Goal: Transaction & Acquisition: Book appointment/travel/reservation

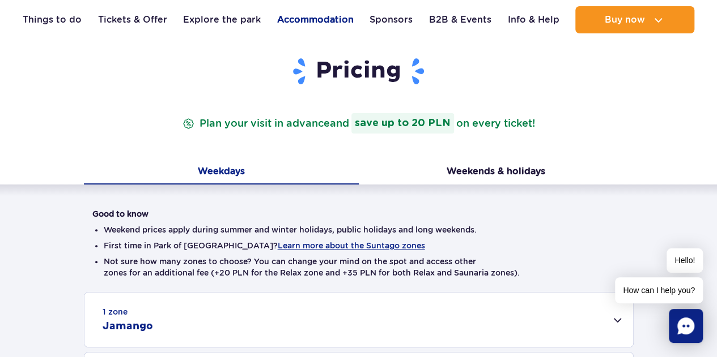
scroll to position [106, 0]
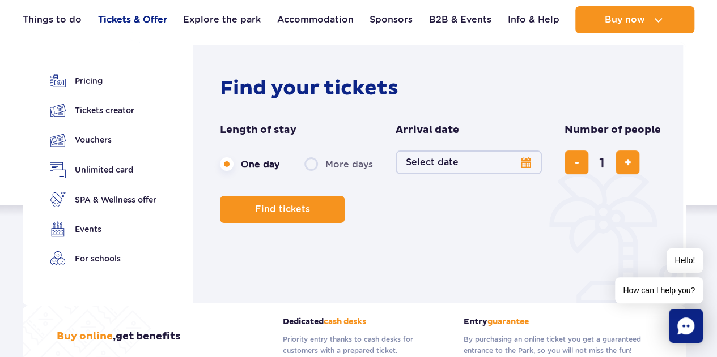
click at [130, 16] on link "Tickets & Offer" at bounding box center [132, 19] width 69 height 27
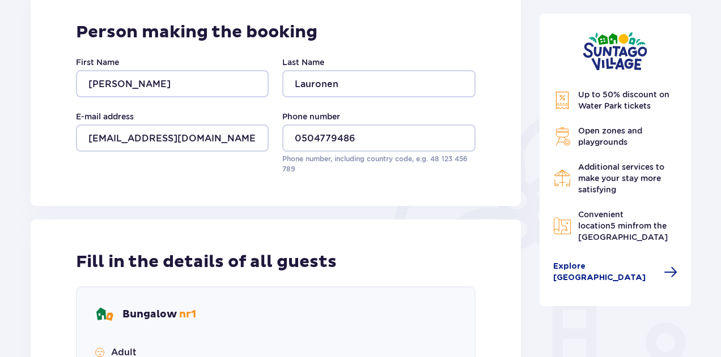
scroll to position [173, 0]
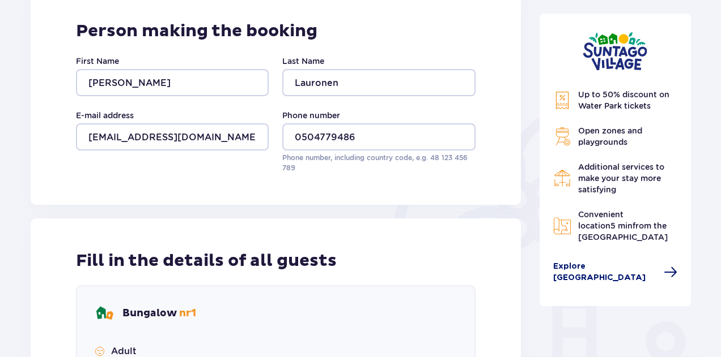
click at [599, 268] on span "Explore [GEOGRAPHIC_DATA]" at bounding box center [605, 272] width 104 height 23
click at [598, 268] on span "Explore [GEOGRAPHIC_DATA]" at bounding box center [605, 272] width 104 height 23
click at [598, 268] on span "Explore Suntago Village" at bounding box center [605, 272] width 104 height 23
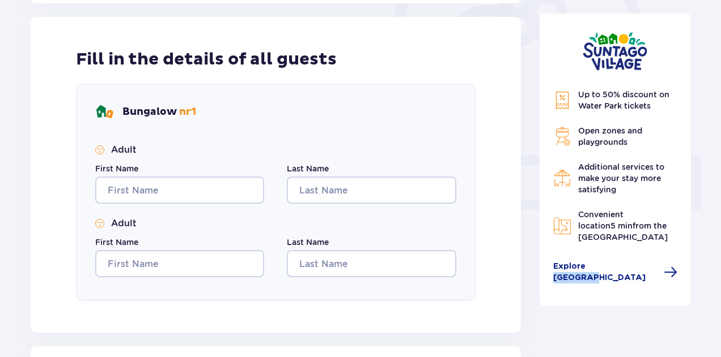
scroll to position [371, 0]
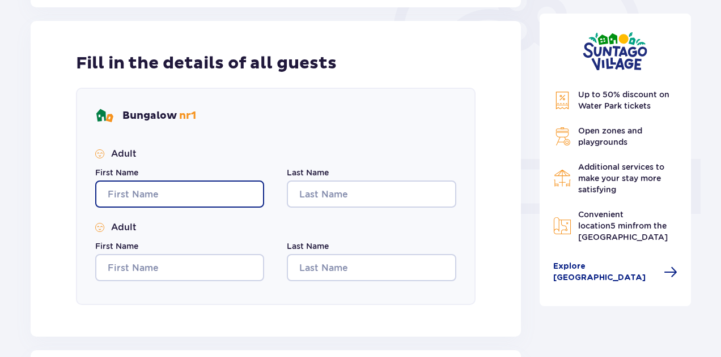
click at [215, 185] on input "First Name" at bounding box center [179, 194] width 169 height 27
type input "Jarno"
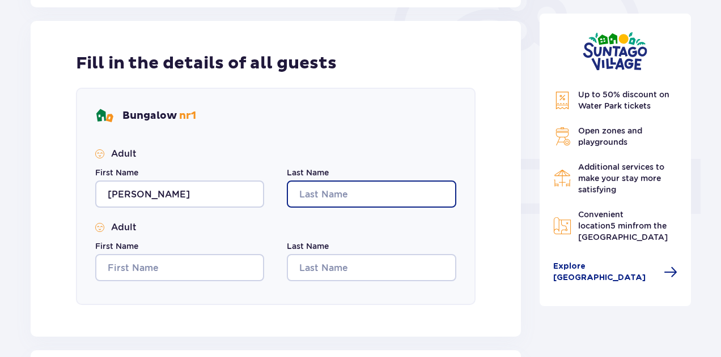
type input "Lauronen"
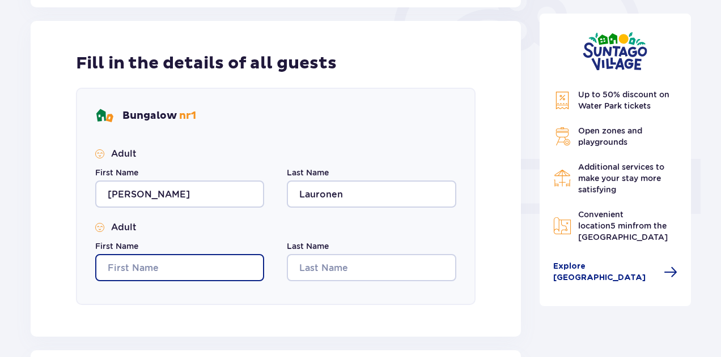
type input "Jarno"
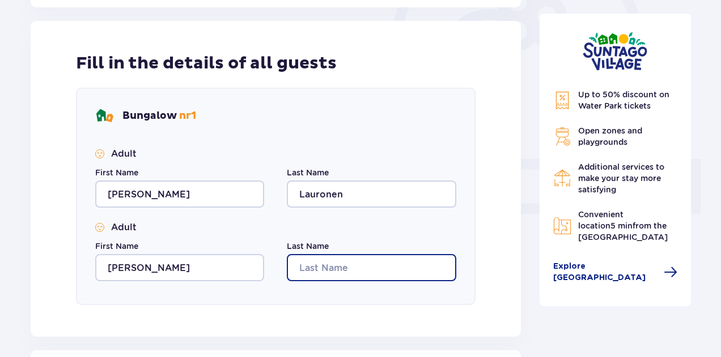
type input "Lauronen"
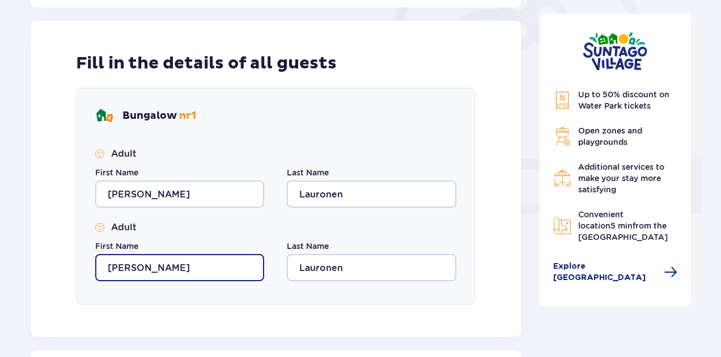
click at [171, 273] on input "Jarno" at bounding box center [179, 267] width 169 height 27
type input "Katariina"
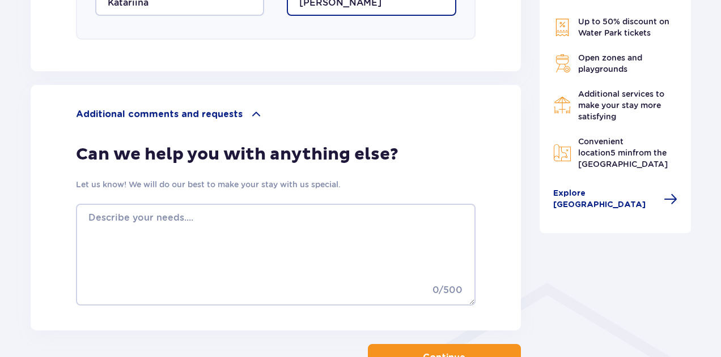
scroll to position [637, 0]
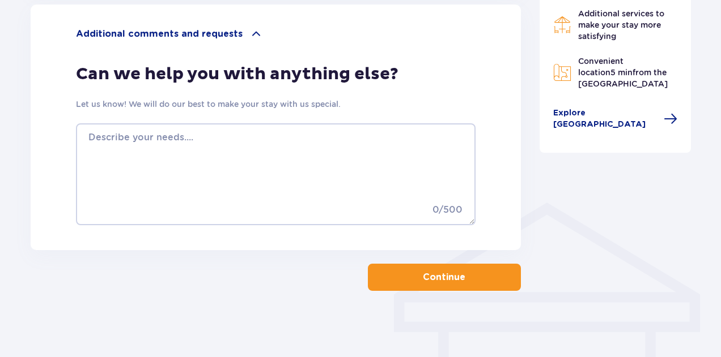
type input "Kähkönen"
click at [470, 279] on span "button" at bounding box center [468, 278] width 14 height 14
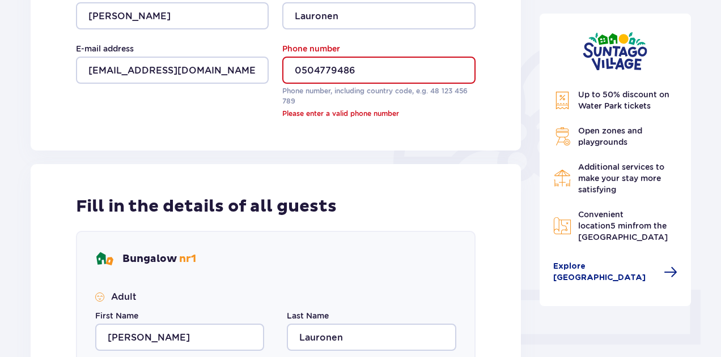
scroll to position [240, 0]
click at [300, 67] on input "0504779486" at bounding box center [378, 70] width 193 height 27
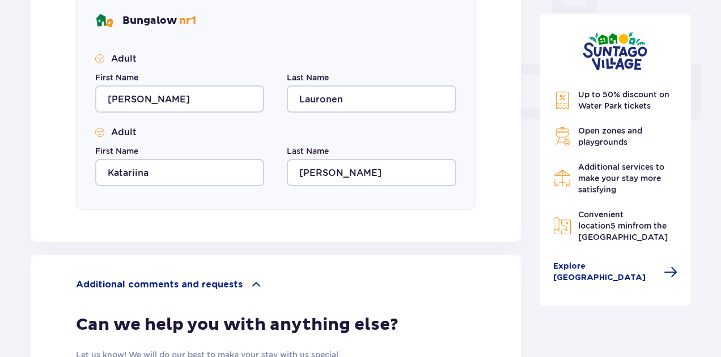
scroll to position [718, 0]
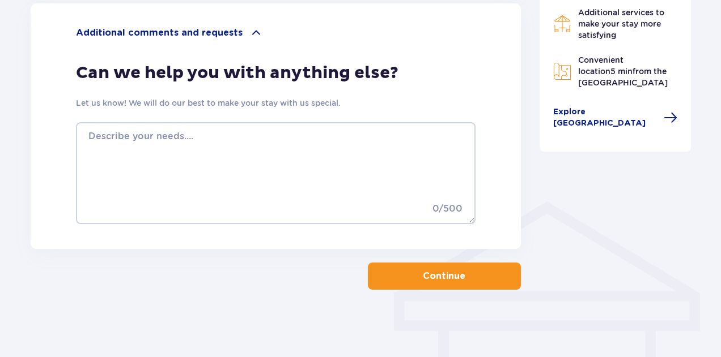
type input "+358504779486"
click at [423, 283] on button "Continue" at bounding box center [444, 276] width 153 height 27
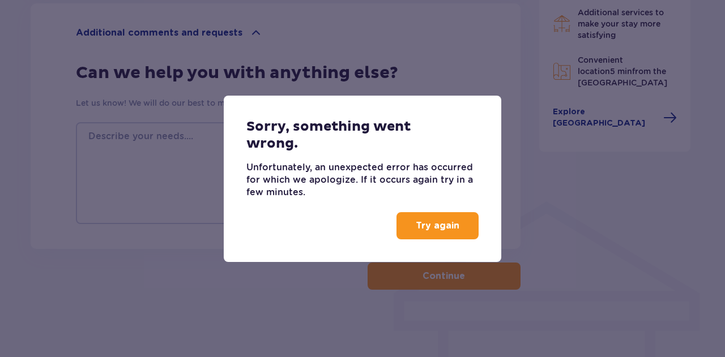
click at [449, 223] on p "Try again" at bounding box center [438, 226] width 44 height 12
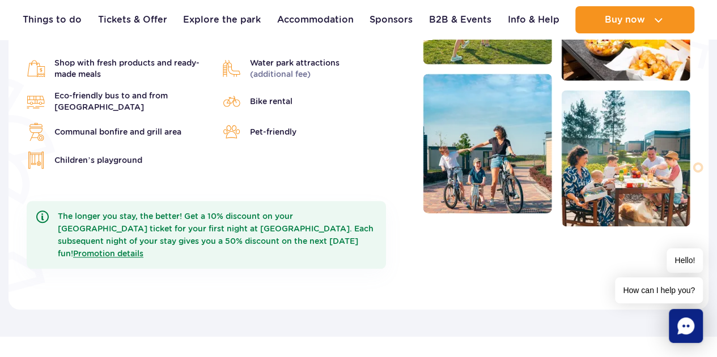
scroll to position [441, 0]
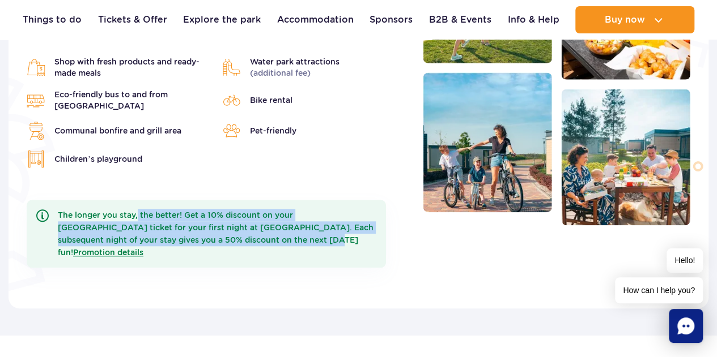
drag, startPoint x: 138, startPoint y: 197, endPoint x: 228, endPoint y: 238, distance: 99.4
click at [228, 238] on div "The longer you stay, the better! Get a 10% discount on your Suntago Water Park …" at bounding box center [206, 234] width 359 height 68
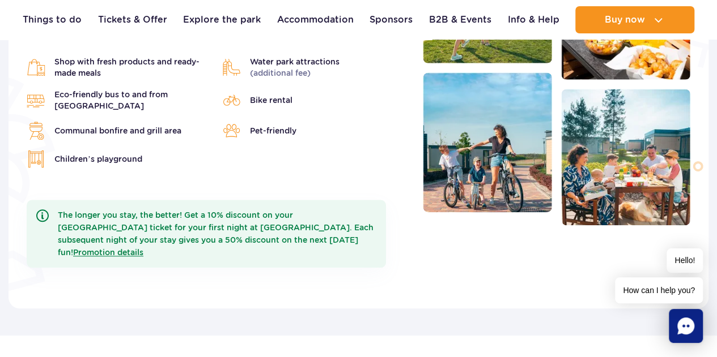
click at [236, 228] on div "The longer you stay, the better! Get a 10% discount on your Suntago Water Park …" at bounding box center [206, 234] width 359 height 68
click at [143, 248] on link "Promotion details" at bounding box center [108, 252] width 70 height 9
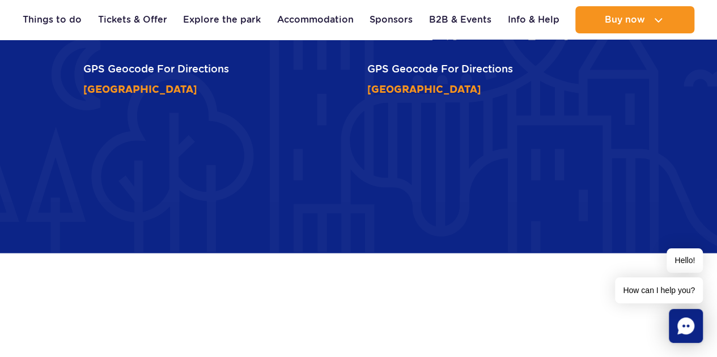
scroll to position [3104, 0]
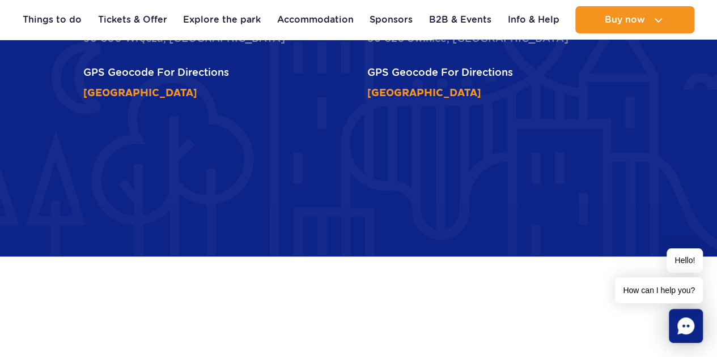
click at [618, 261] on div "Hello! How can I help you?" at bounding box center [659, 276] width 88 height 55
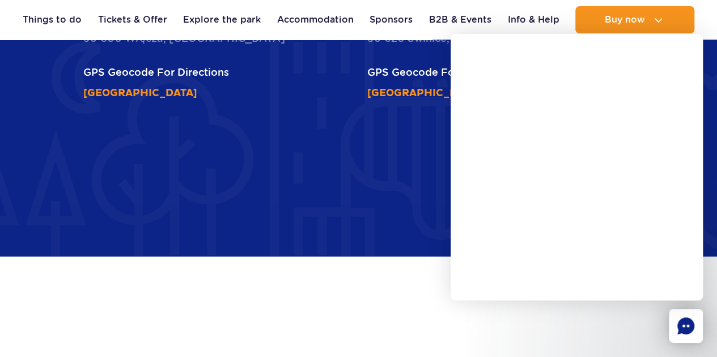
click at [555, 336] on div at bounding box center [591, 224] width 252 height 267
click at [50, 67] on div "Location Park of Poland is located in Wręcza, Mszczonów commune, 60 km from War…" at bounding box center [358, 104] width 680 height 590
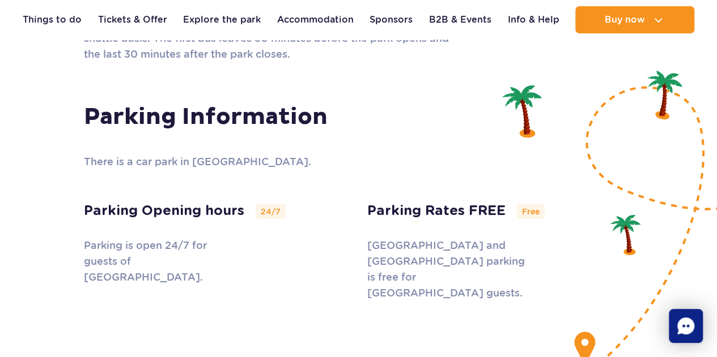
scroll to position [3553, 0]
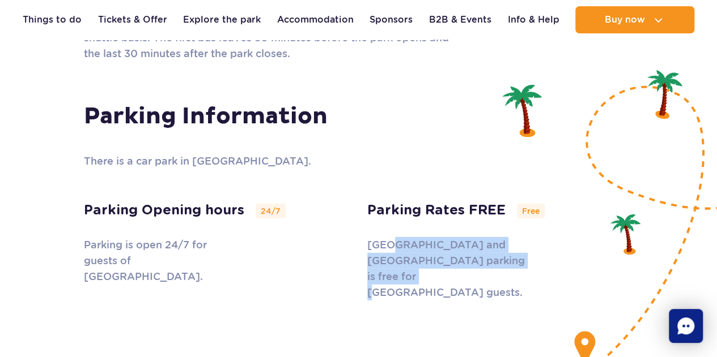
drag, startPoint x: 389, startPoint y: 157, endPoint x: 390, endPoint y: 186, distance: 28.3
click at [390, 237] on p "Suntago and Suntago Village parking is free for Suntago Village guests." at bounding box center [446, 268] width 159 height 63
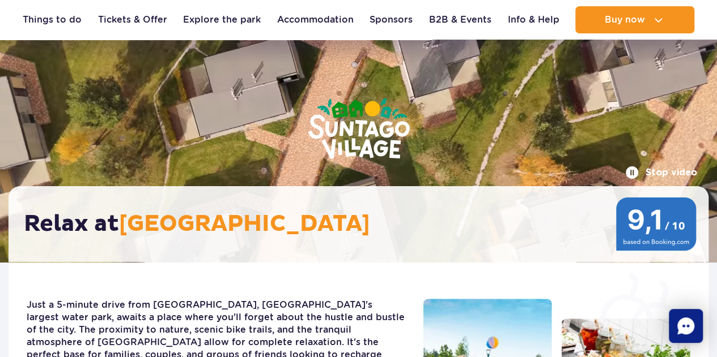
scroll to position [0, 0]
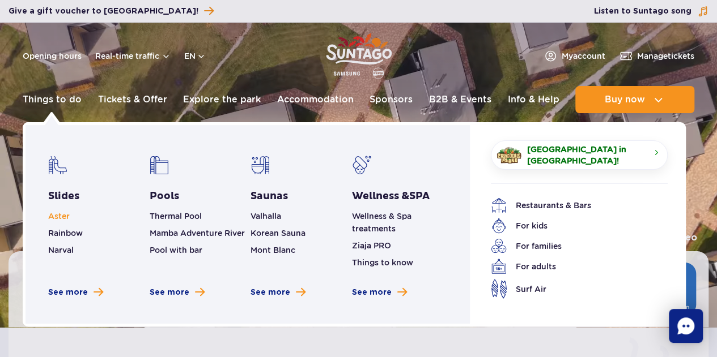
click at [60, 218] on span "Aster" at bounding box center [59, 216] width 22 height 9
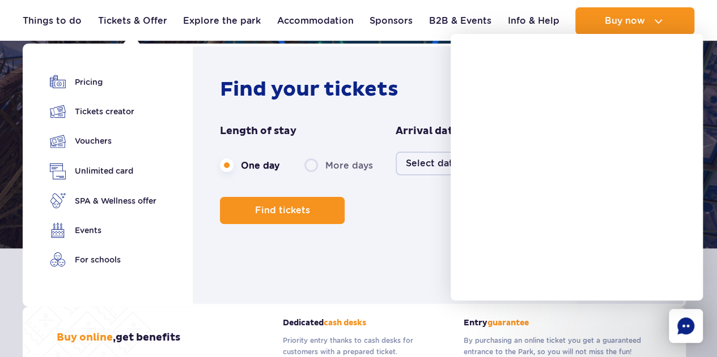
scroll to position [137, 0]
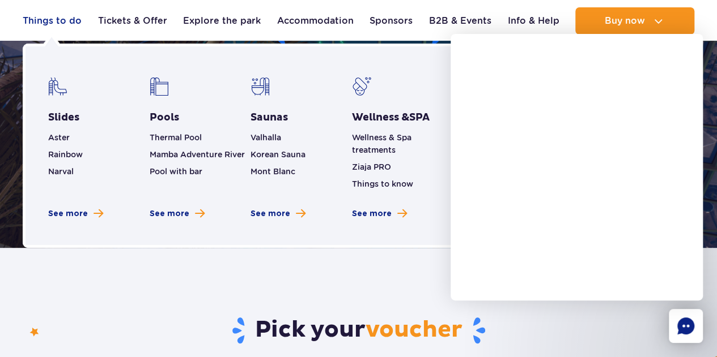
click at [62, 16] on link "Things to do" at bounding box center [52, 20] width 59 height 27
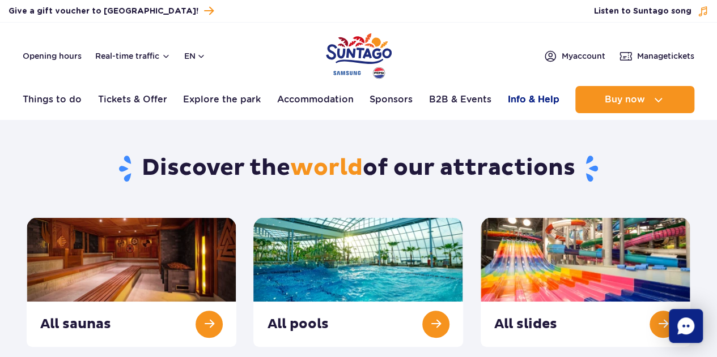
click at [511, 97] on link "Info & Help" at bounding box center [533, 99] width 52 height 27
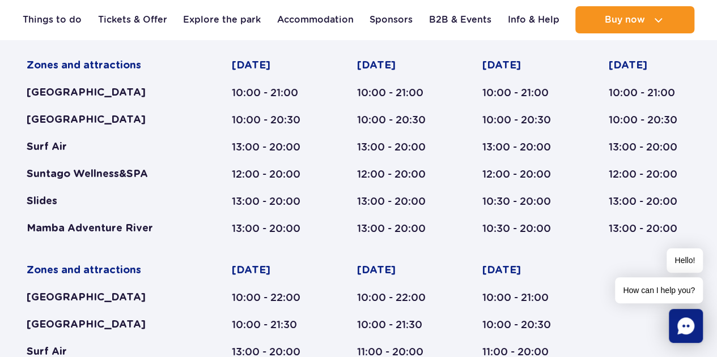
scroll to position [555, 0]
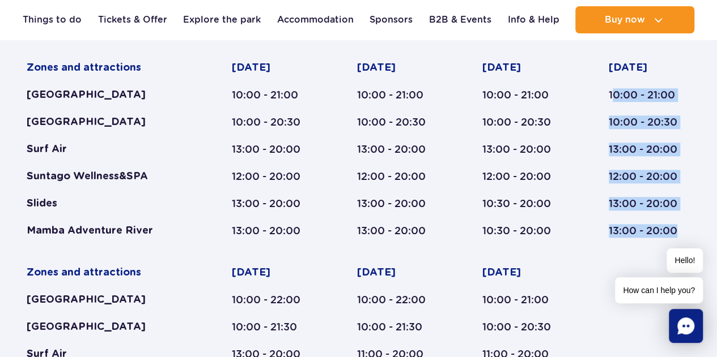
drag, startPoint x: 615, startPoint y: 95, endPoint x: 678, endPoint y: 228, distance: 147.0
click at [678, 228] on div "Thursday 10:00 - 21:00 10:00 - 20:30 13:00 - 20:00 12:00 - 20:00 13:00 - 20:00 …" at bounding box center [649, 149] width 82 height 177
click at [677, 237] on div "Zones and attractions Suntago Water Park Crocodile Island Surf Air Suntago Well…" at bounding box center [358, 252] width 663 height 382
drag, startPoint x: 676, startPoint y: 238, endPoint x: 618, endPoint y: 71, distance: 176.5
click at [618, 71] on div "Zones and attractions Suntago Water Park Crocodile Island Surf Air Suntago Well…" at bounding box center [358, 252] width 663 height 382
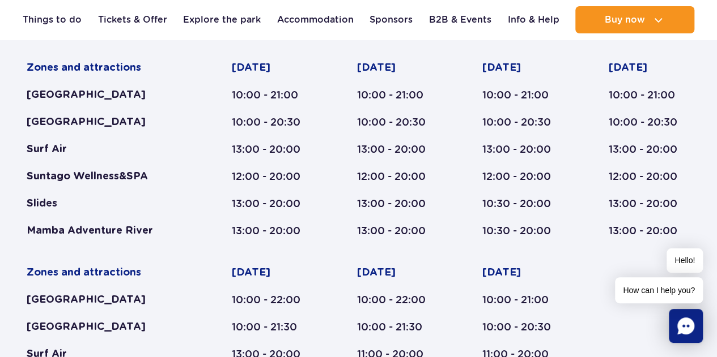
click at [475, 137] on div "Zones and attractions Suntago Water Park Crocodile Island Surf Air Suntago Well…" at bounding box center [358, 252] width 663 height 382
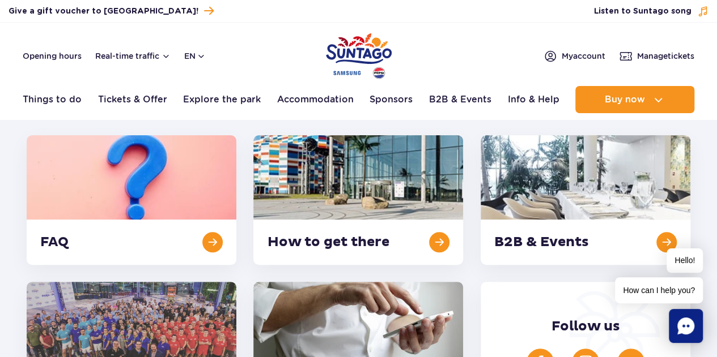
scroll to position [0, 0]
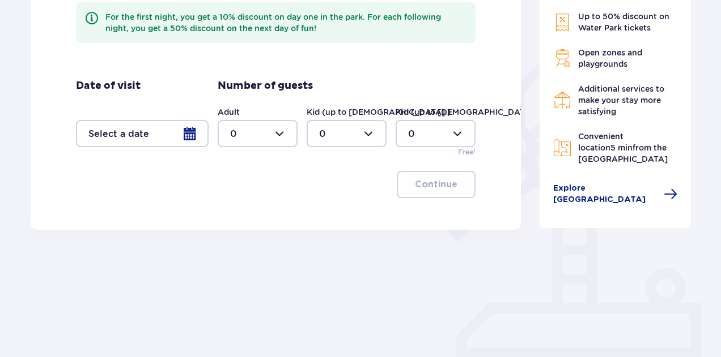
scroll to position [227, 0]
click at [173, 134] on div at bounding box center [142, 133] width 133 height 27
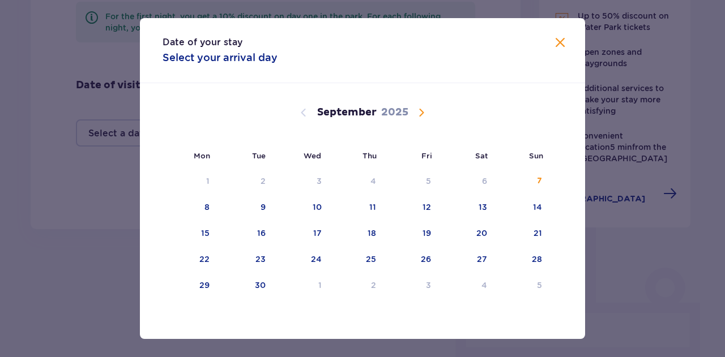
click at [417, 113] on span "Calendar" at bounding box center [422, 113] width 14 height 14
click at [373, 228] on div "16" at bounding box center [372, 233] width 8 height 11
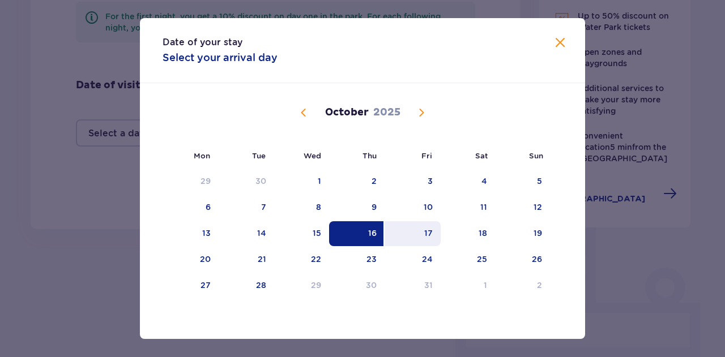
click at [419, 229] on div "17" at bounding box center [413, 233] width 56 height 25
type input "16.10.25 - 17.10.25"
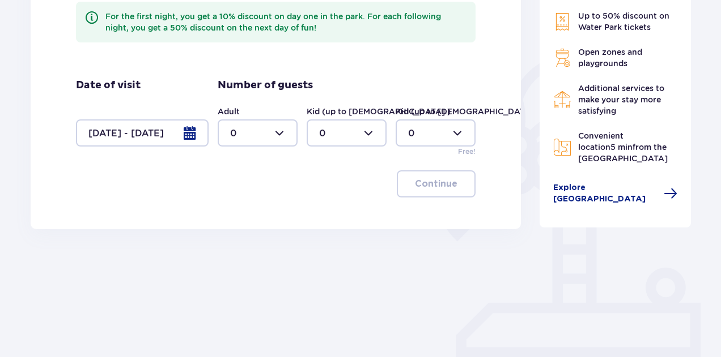
click at [271, 147] on div "Adult 0 Kid (up to 12 y.o.) 0 Kid (up to 3 y.o.) 0 Free!" at bounding box center [347, 131] width 258 height 51
click at [270, 141] on div at bounding box center [258, 133] width 80 height 27
click at [244, 209] on div "2" at bounding box center [257, 215] width 55 height 12
type input "2"
click at [447, 182] on p "Continue" at bounding box center [436, 184] width 42 height 12
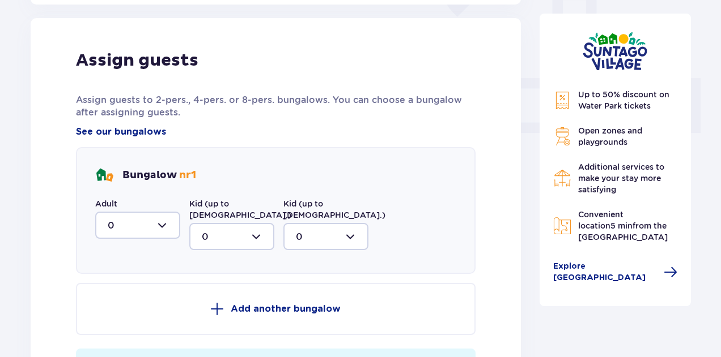
scroll to position [457, 0]
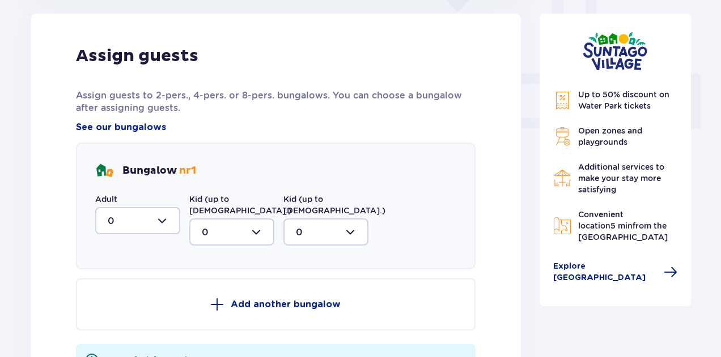
click at [148, 221] on div at bounding box center [137, 220] width 85 height 27
click at [122, 295] on span "2" at bounding box center [137, 303] width 83 height 24
type input "2"
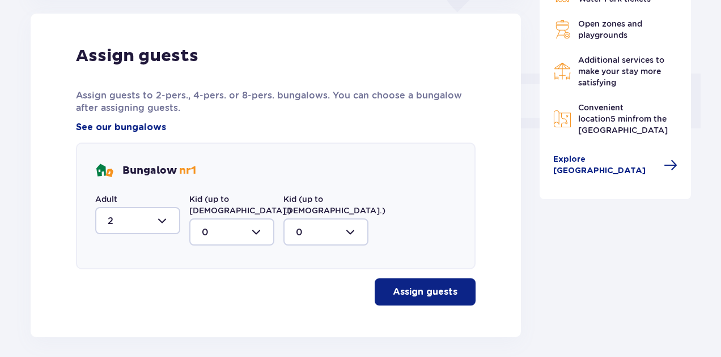
click at [411, 286] on p "Assign guests" at bounding box center [425, 292] width 65 height 12
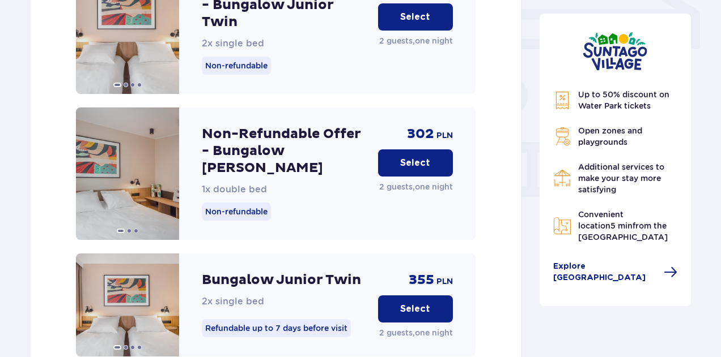
scroll to position [1002, 0]
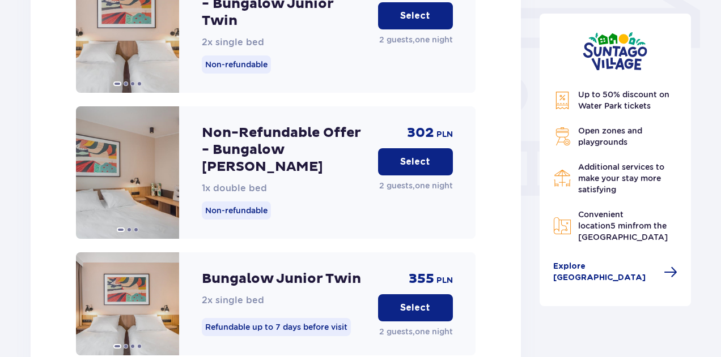
click at [262, 204] on p "Non-refundable" at bounding box center [236, 211] width 69 height 18
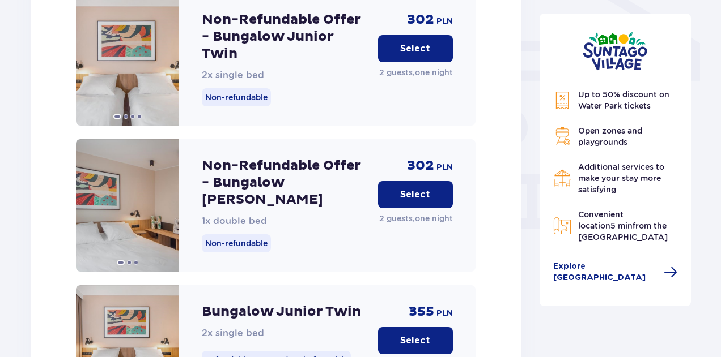
scroll to position [970, 0]
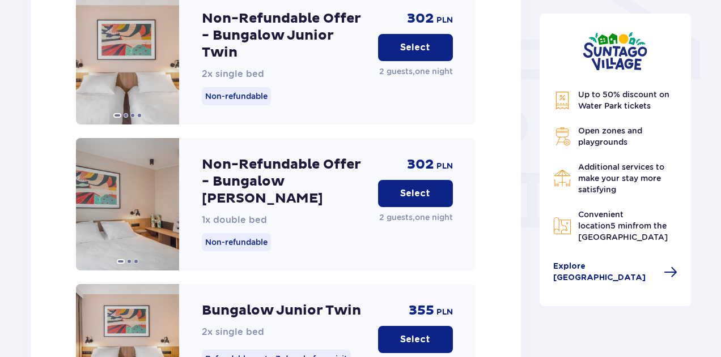
click at [399, 182] on button "Select" at bounding box center [415, 193] width 75 height 27
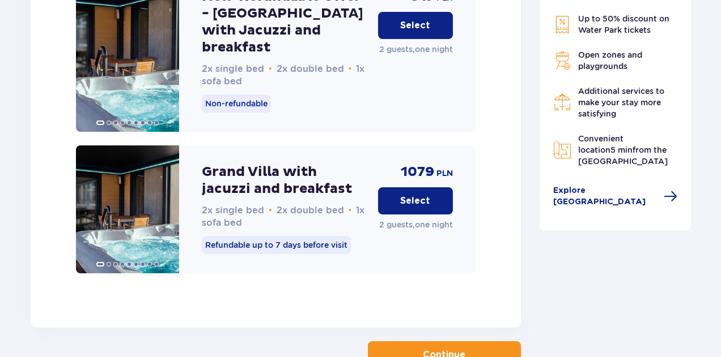
scroll to position [3469, 0]
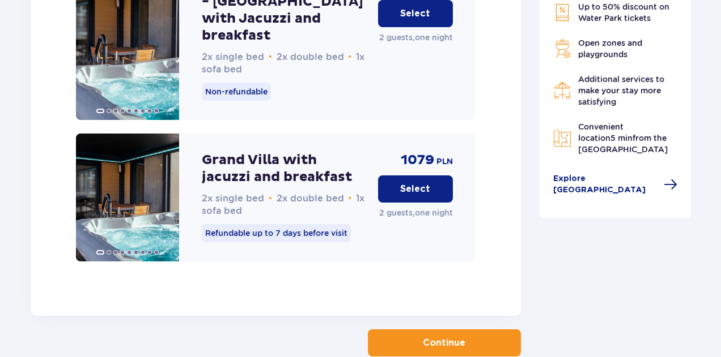
click at [430, 337] on p "Continue" at bounding box center [444, 343] width 42 height 12
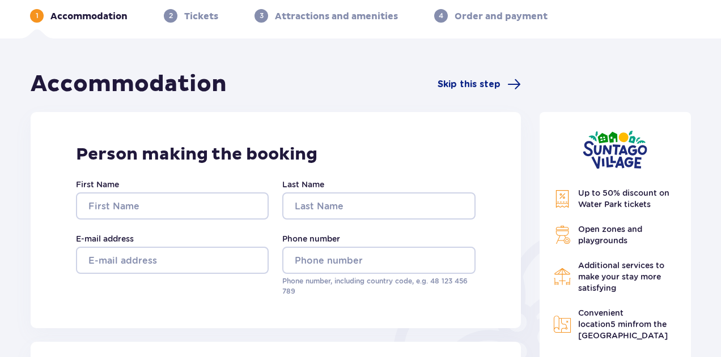
scroll to position [51, 0]
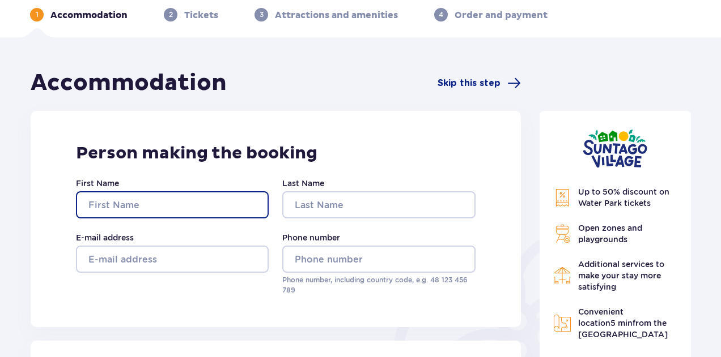
click at [227, 198] on input "First Name" at bounding box center [172, 204] width 193 height 27
type input "Jarno"
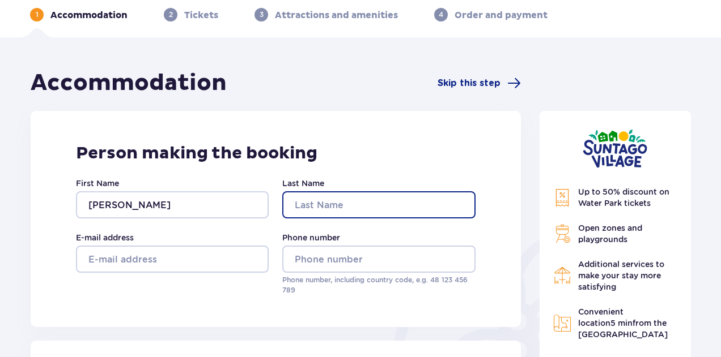
type input "Lauronen"
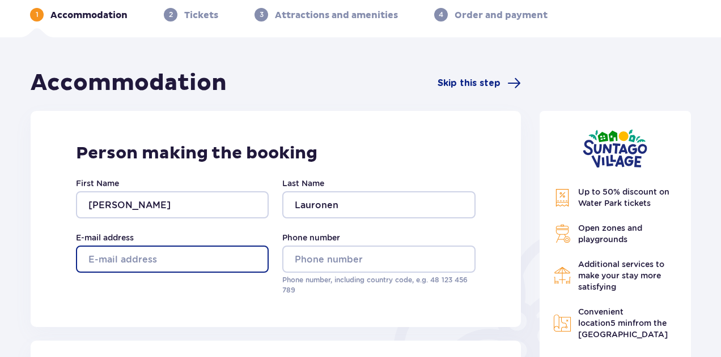
type input "lauronenja@gmail.com"
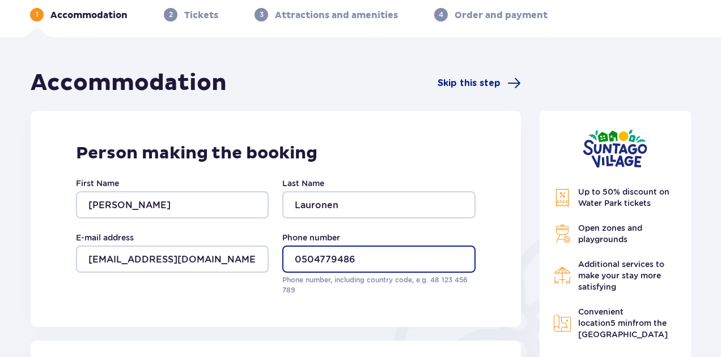
click at [301, 258] on input "0504779486" at bounding box center [378, 259] width 193 height 27
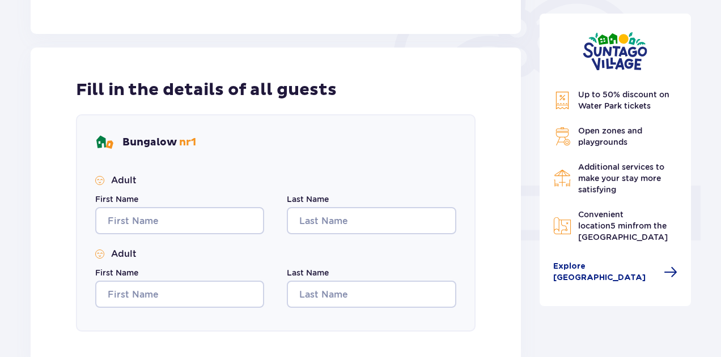
scroll to position [347, 0]
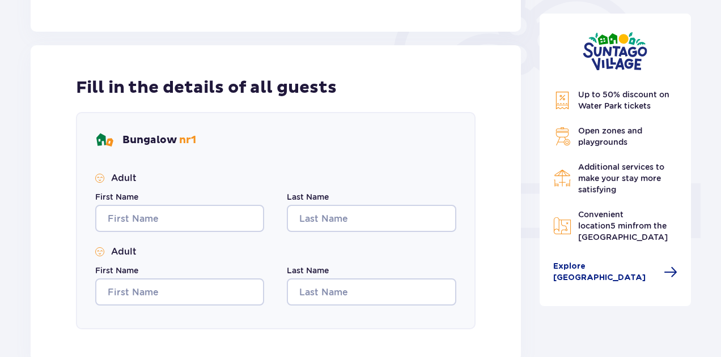
type input "+358504779486"
click at [197, 223] on input "First Name" at bounding box center [179, 218] width 169 height 27
type input "Jarno"
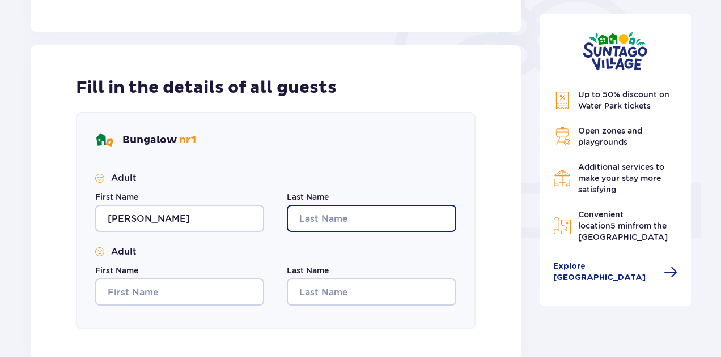
type input "Lauronen"
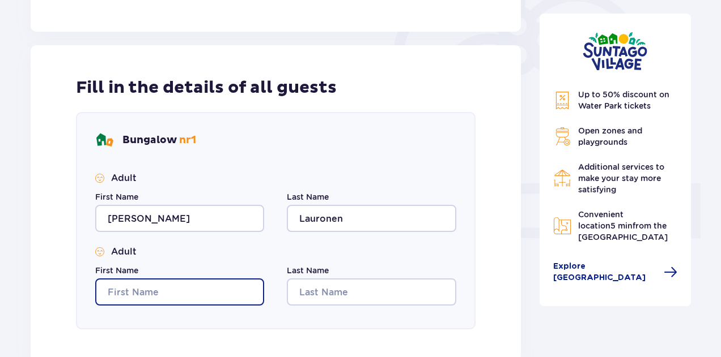
type input "Jarno"
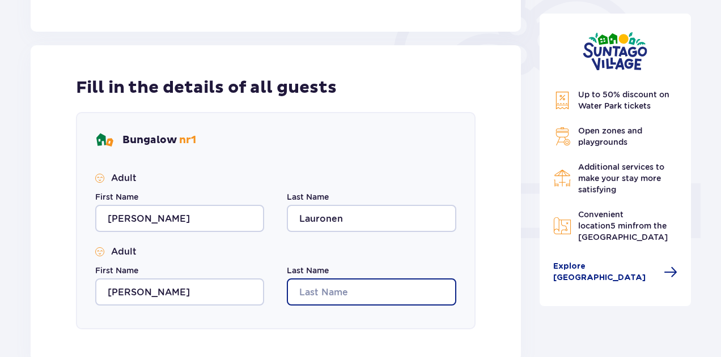
type input "Lauronen"
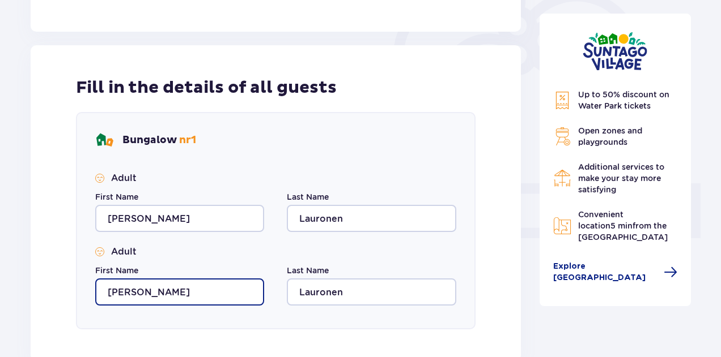
click at [173, 288] on input "Jarno" at bounding box center [179, 292] width 169 height 27
type input "Katariina"
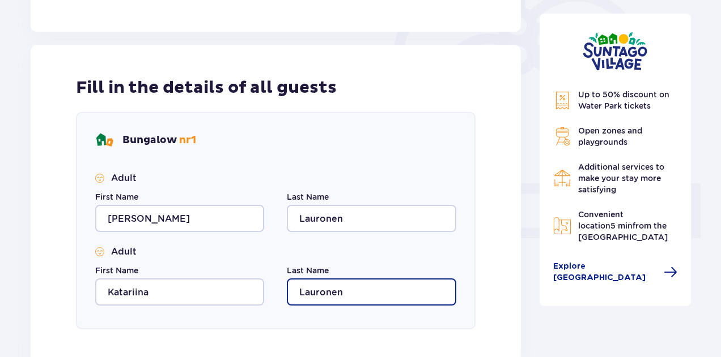
click at [373, 287] on input "Lauronen" at bounding box center [371, 292] width 169 height 27
type input "Kähkönen"
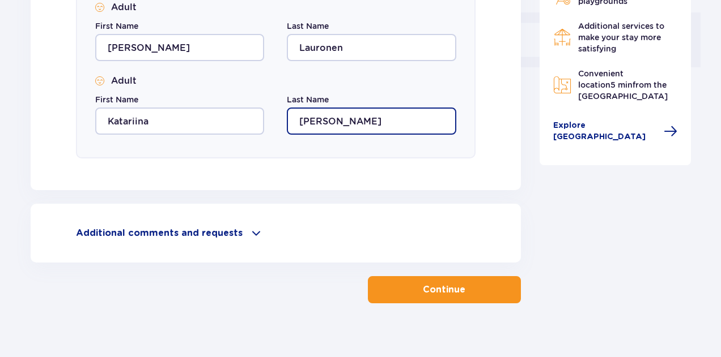
scroll to position [531, 0]
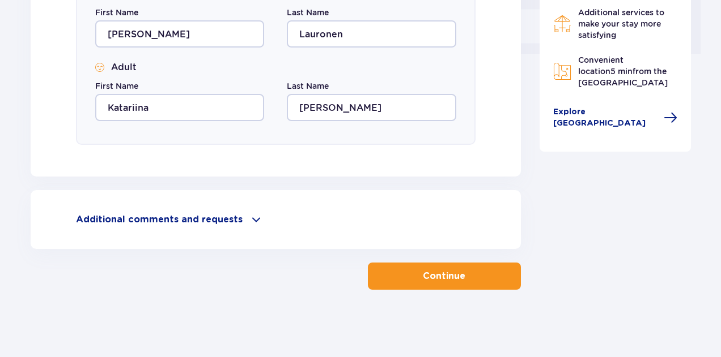
click at [221, 215] on p "Additional comments and requests" at bounding box center [159, 220] width 167 height 12
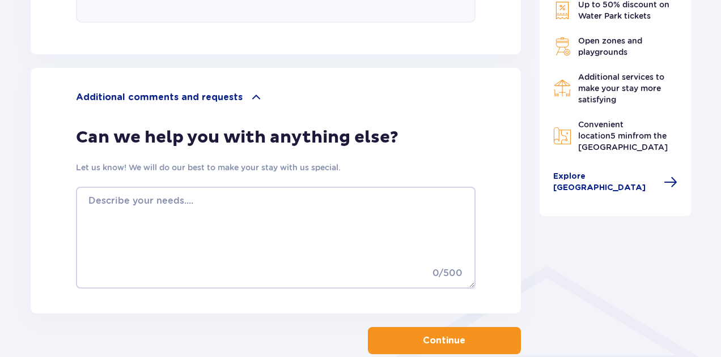
scroll to position [655, 0]
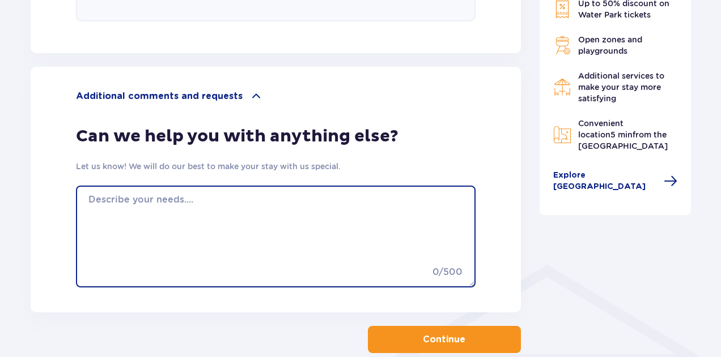
click at [285, 223] on textarea at bounding box center [275, 237] width 399 height 102
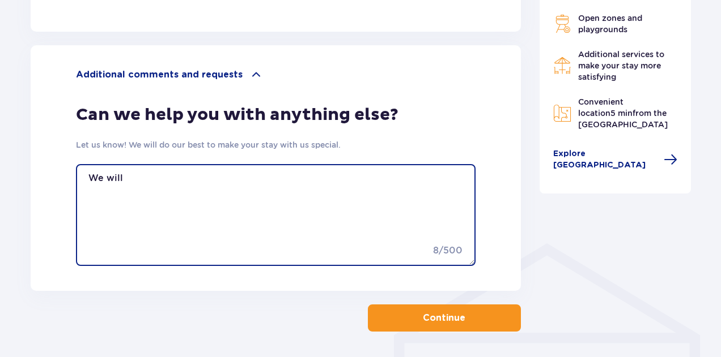
scroll to position [676, 0]
click at [274, 209] on textarea "We will go to Suntago on our arrival day :)" at bounding box center [275, 215] width 399 height 102
click at [296, 166] on textarea "We will go to Suntago on our arrival day :)" at bounding box center [275, 215] width 399 height 102
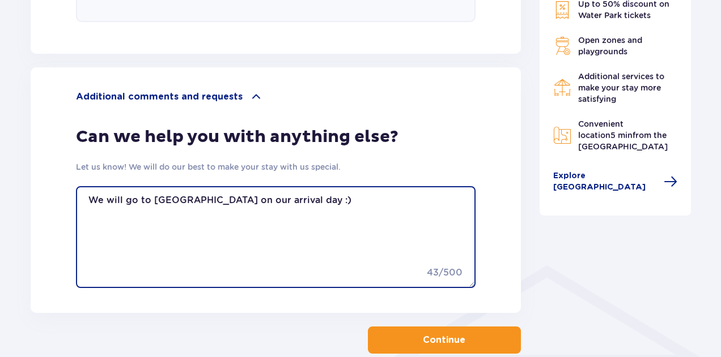
scroll to position [718, 0]
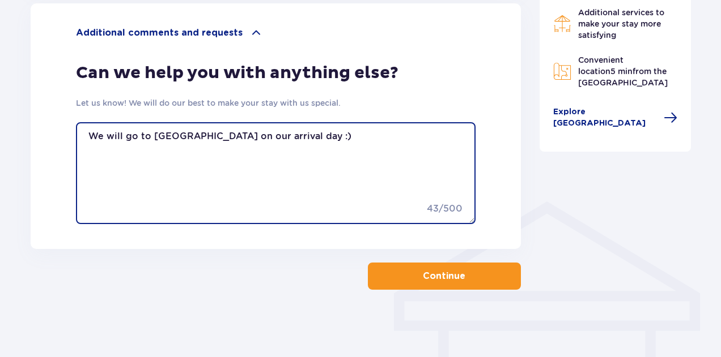
type textarea "We will go to Suntago on our arrival day :)"
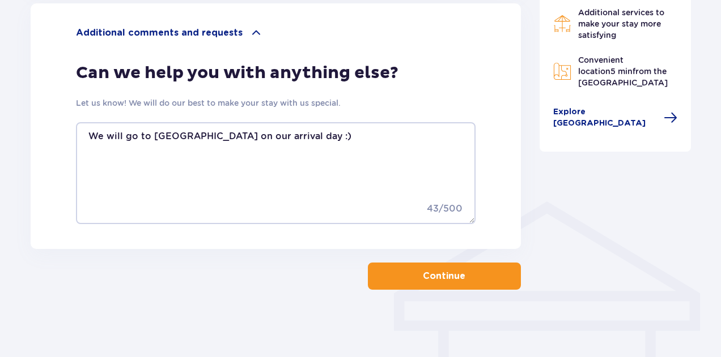
click at [450, 273] on p "Continue" at bounding box center [444, 276] width 42 height 12
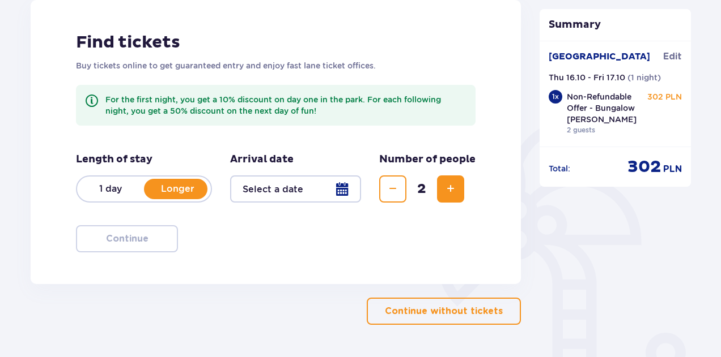
scroll to position [164, 0]
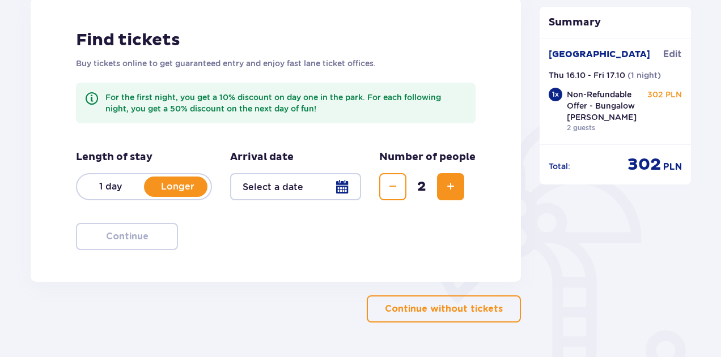
click at [121, 186] on p "1 day" at bounding box center [110, 187] width 67 height 12
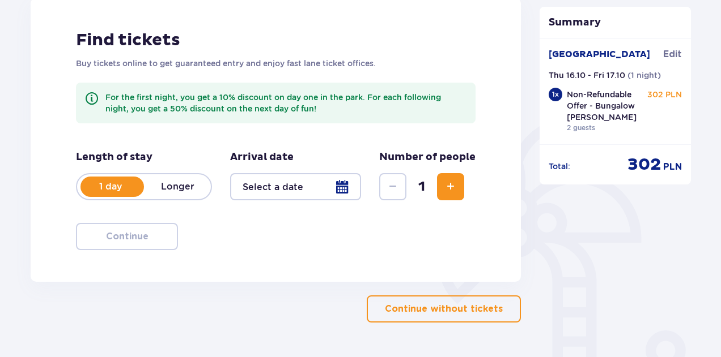
click at [281, 193] on div at bounding box center [295, 186] width 131 height 27
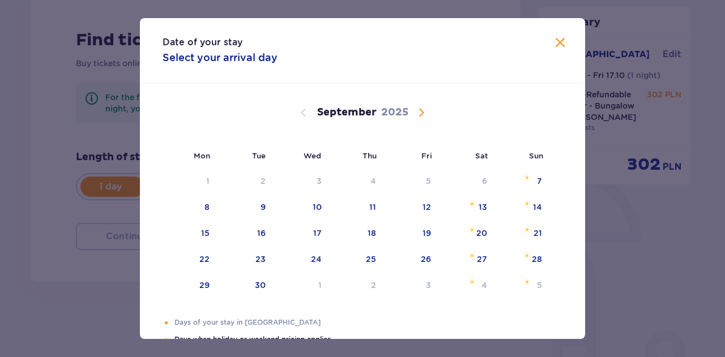
click at [424, 110] on span "Calendar" at bounding box center [422, 113] width 14 height 14
click at [420, 113] on span "Calendar" at bounding box center [422, 113] width 14 height 14
click at [304, 113] on span "Calendar" at bounding box center [304, 113] width 14 height 14
click at [368, 237] on div "16" at bounding box center [372, 233] width 8 height 11
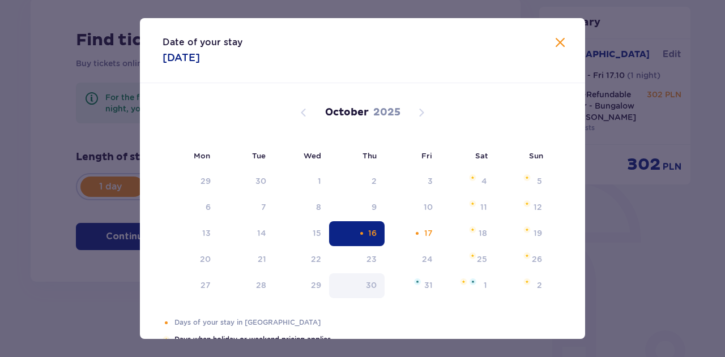
type input "16.10.25"
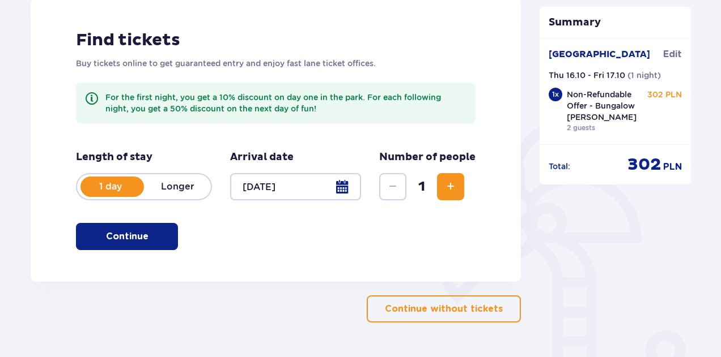
click at [450, 188] on span "Increase" at bounding box center [451, 187] width 14 height 14
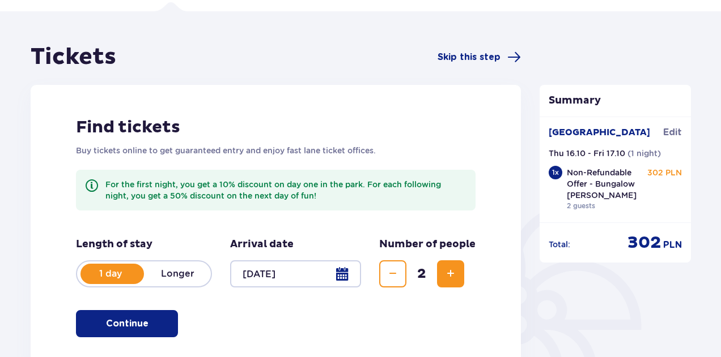
scroll to position [78, 0]
click at [140, 322] on button "Continue" at bounding box center [127, 323] width 102 height 27
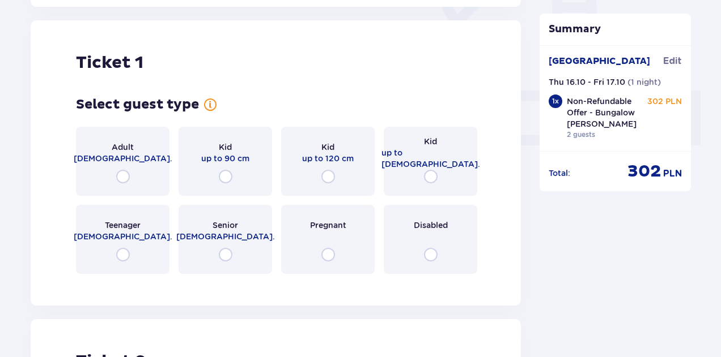
scroll to position [446, 0]
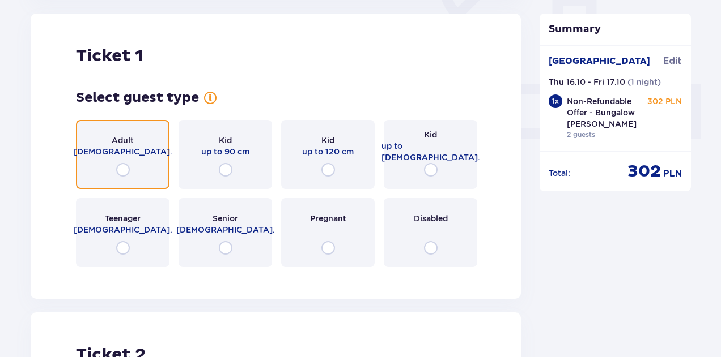
click at [121, 169] on input "radio" at bounding box center [123, 170] width 14 height 14
radio input "true"
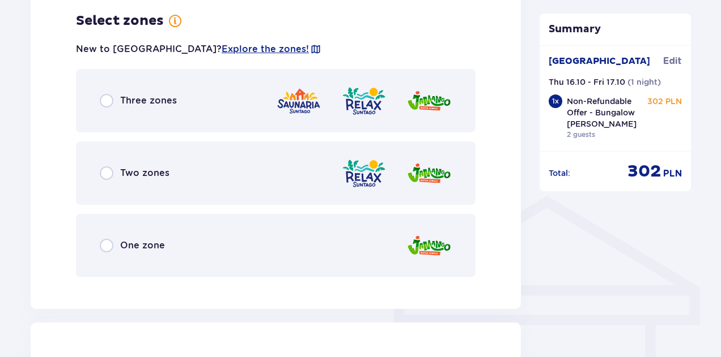
scroll to position [726, 0]
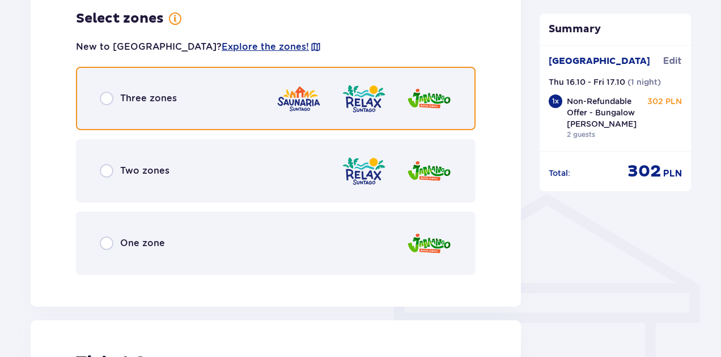
click at [105, 100] on input "radio" at bounding box center [107, 99] width 14 height 14
radio input "true"
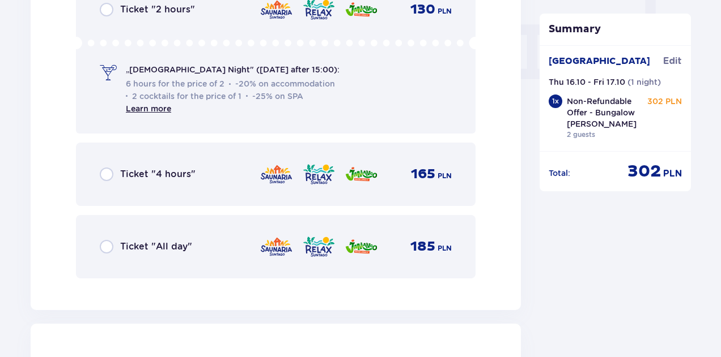
scroll to position [1118, 0]
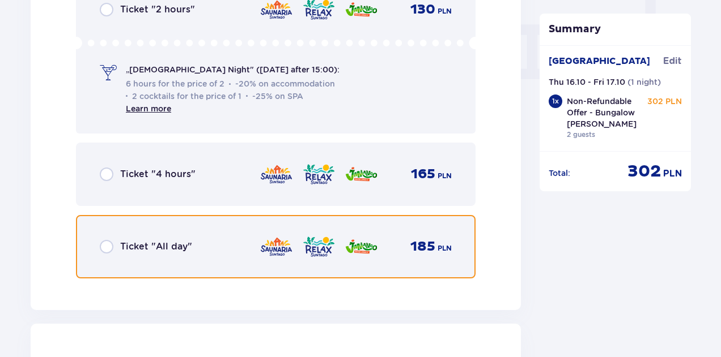
click at [105, 245] on input "radio" at bounding box center [107, 247] width 14 height 14
radio input "true"
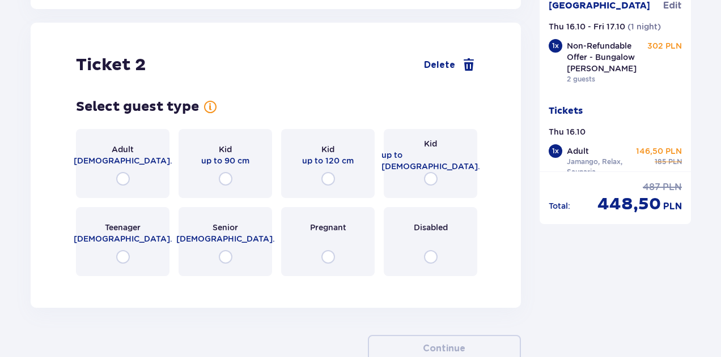
scroll to position [1428, 0]
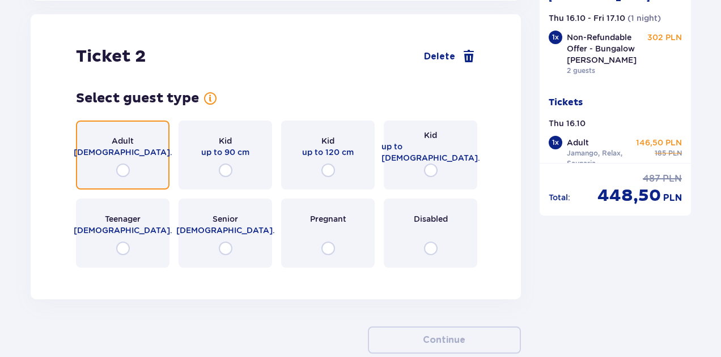
click at [121, 168] on input "radio" at bounding box center [123, 171] width 14 height 14
radio input "true"
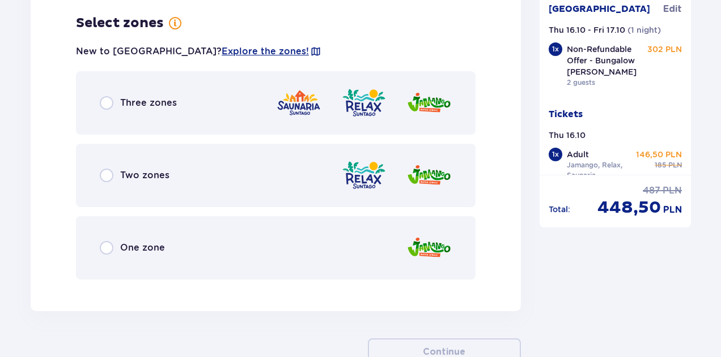
scroll to position [1704, 0]
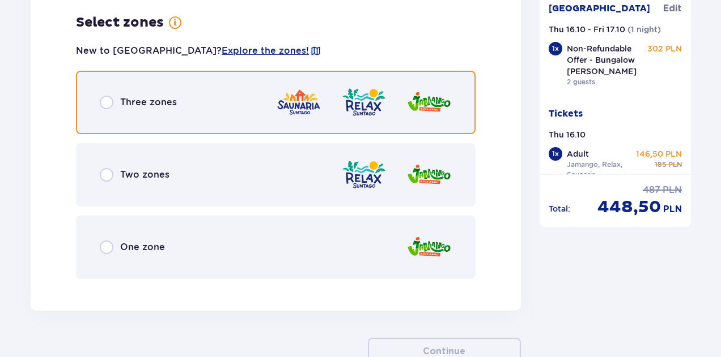
click at [105, 105] on input "radio" at bounding box center [107, 103] width 14 height 14
radio input "true"
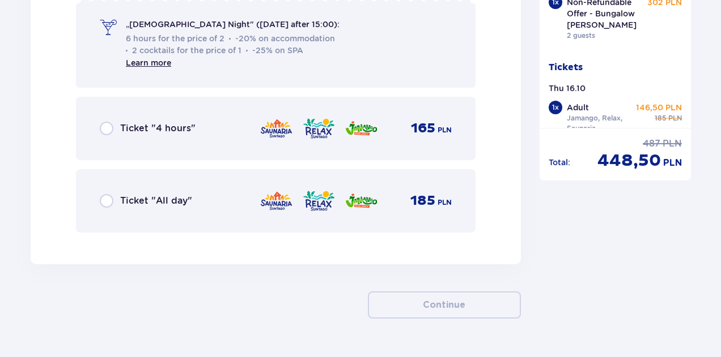
scroll to position [2146, 0]
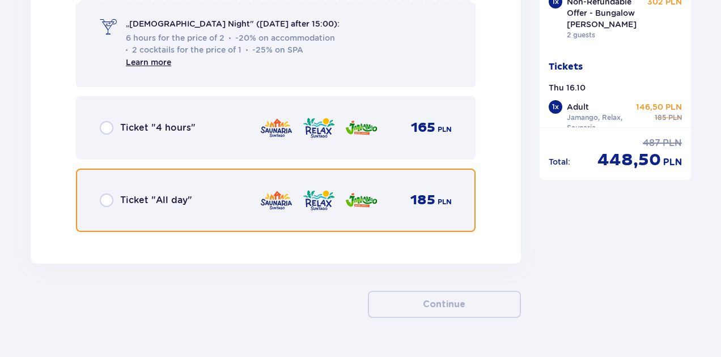
click at [106, 201] on input "radio" at bounding box center [107, 201] width 14 height 14
radio input "true"
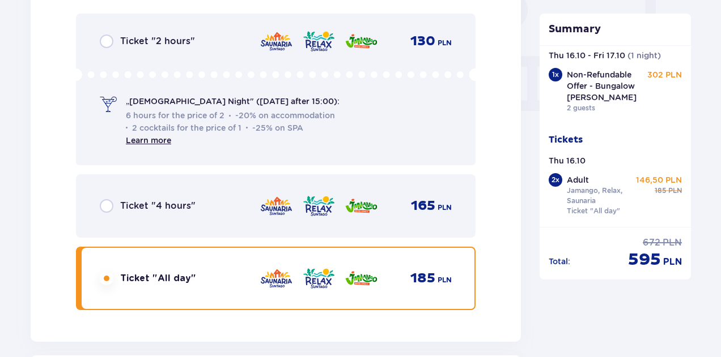
scroll to position [1087, 0]
click at [153, 138] on link "Learn more" at bounding box center [148, 139] width 45 height 9
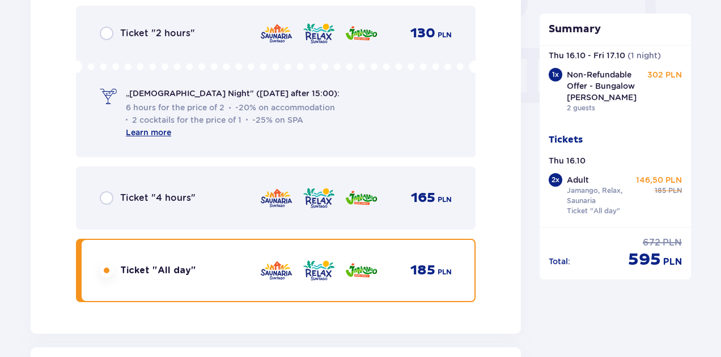
scroll to position [1095, 0]
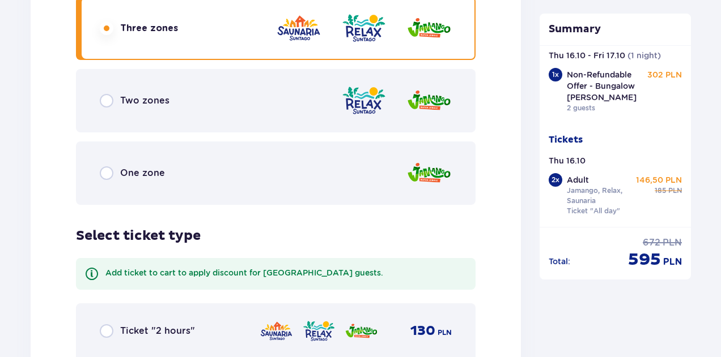
click at [289, 106] on div "Two zones" at bounding box center [275, 100] width 399 height 63
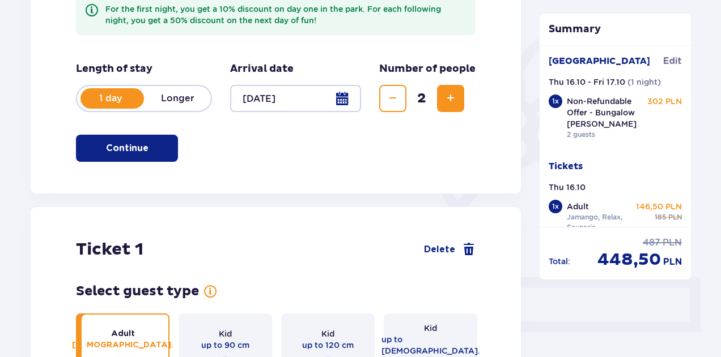
scroll to position [0, 0]
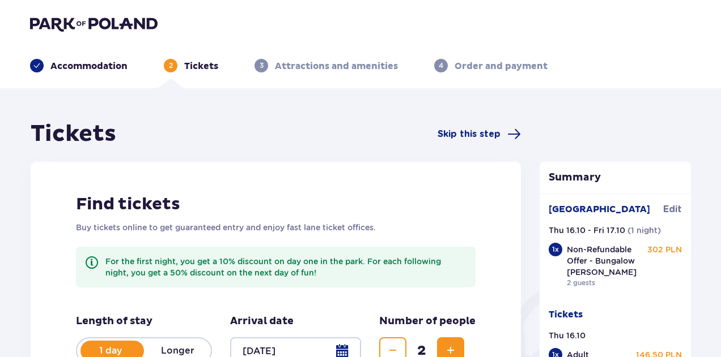
click at [100, 69] on p "Accommodation" at bounding box center [88, 66] width 77 height 12
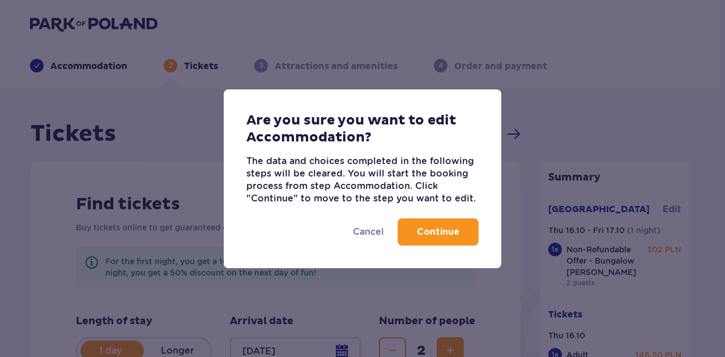
click at [433, 237] on p "Continue" at bounding box center [438, 232] width 42 height 12
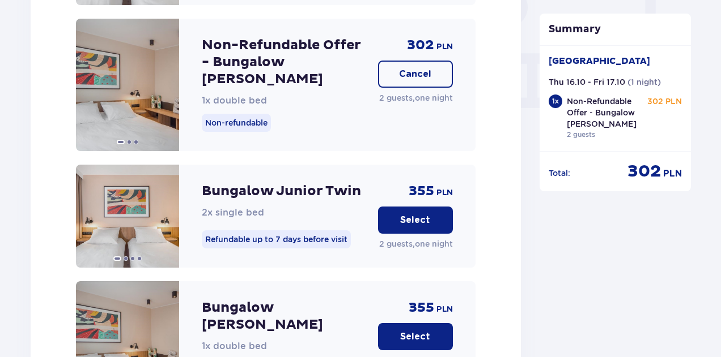
scroll to position [904, 0]
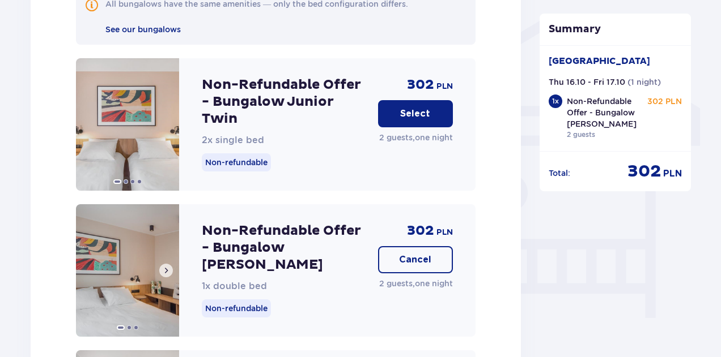
click at [165, 265] on button at bounding box center [166, 271] width 14 height 14
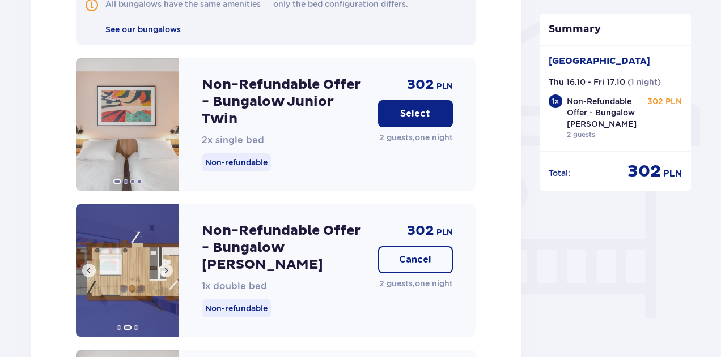
click at [169, 263] on div at bounding box center [127, 270] width 103 height 133
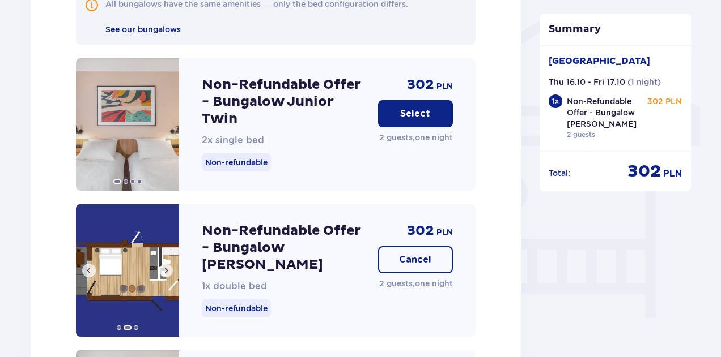
click at [166, 266] on span at bounding box center [165, 270] width 9 height 9
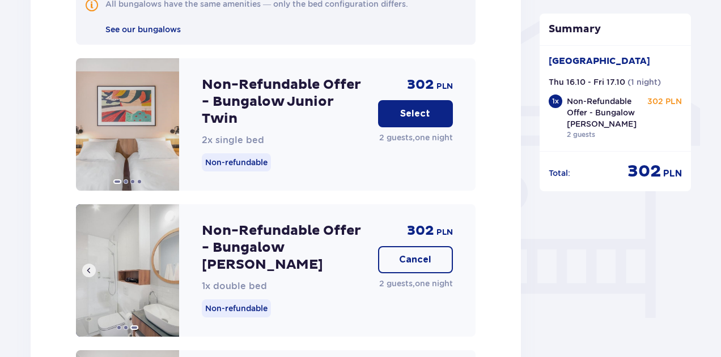
click at [166, 261] on img at bounding box center [127, 270] width 103 height 133
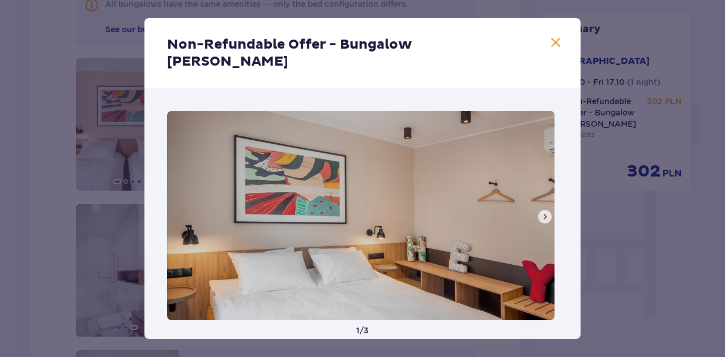
click at [543, 212] on span at bounding box center [544, 216] width 9 height 9
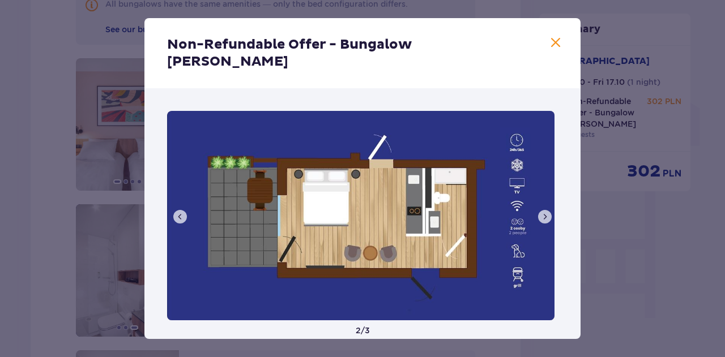
click at [543, 212] on span at bounding box center [544, 216] width 9 height 9
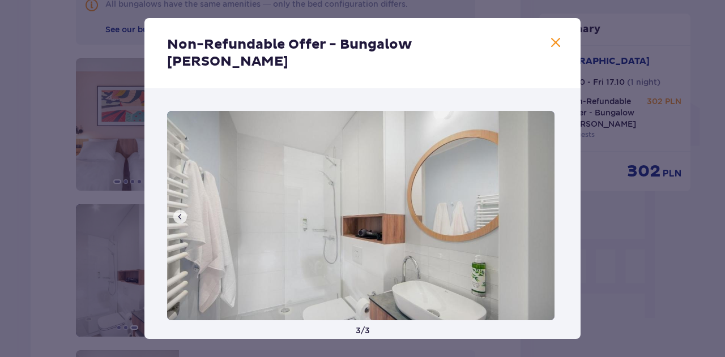
click at [552, 49] on span at bounding box center [556, 43] width 14 height 14
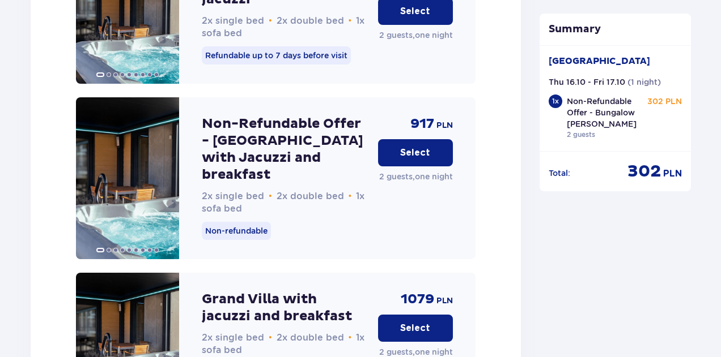
scroll to position [3469, 0]
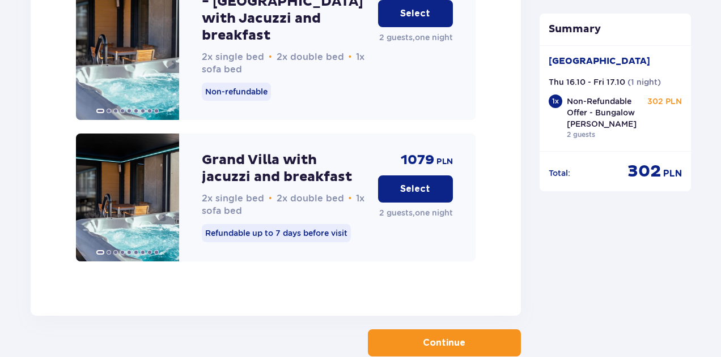
click at [468, 336] on span "button" at bounding box center [468, 343] width 14 height 14
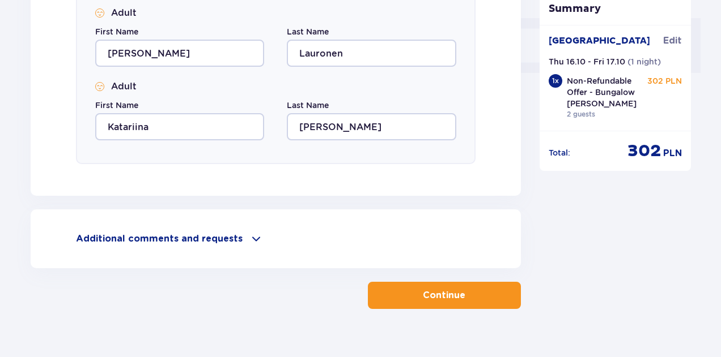
scroll to position [531, 0]
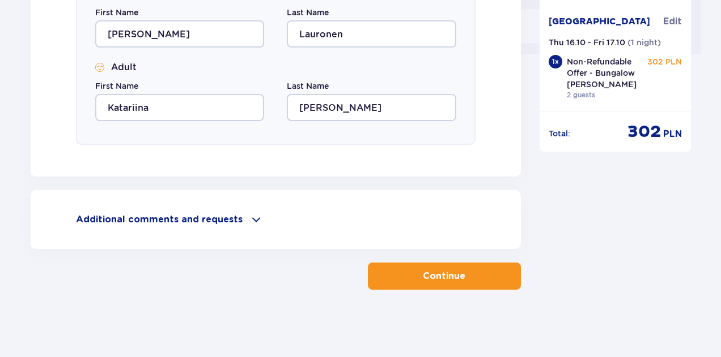
click at [230, 222] on p "Additional comments and requests" at bounding box center [159, 220] width 167 height 12
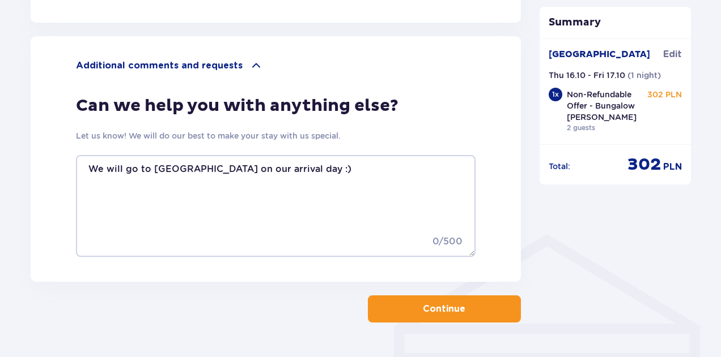
scroll to position [691, 0]
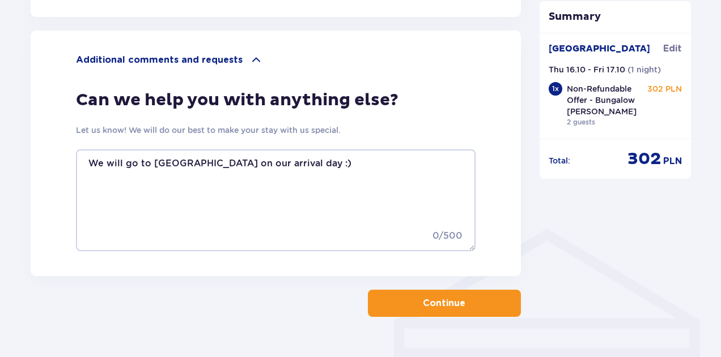
click at [423, 305] on p "Continue" at bounding box center [444, 303] width 42 height 12
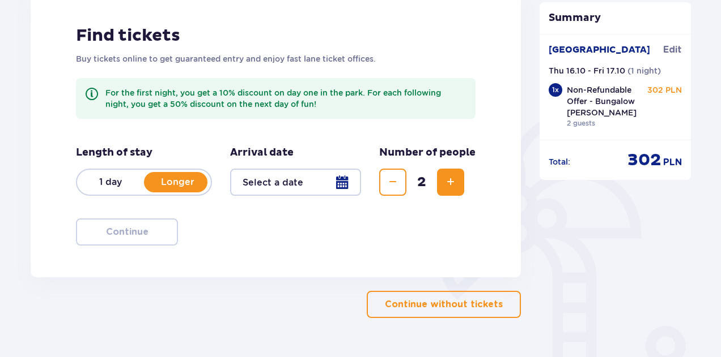
scroll to position [173, 0]
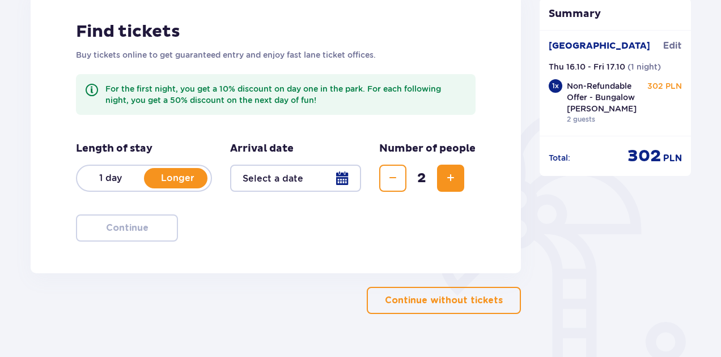
click at [113, 178] on p "1 day" at bounding box center [110, 178] width 67 height 12
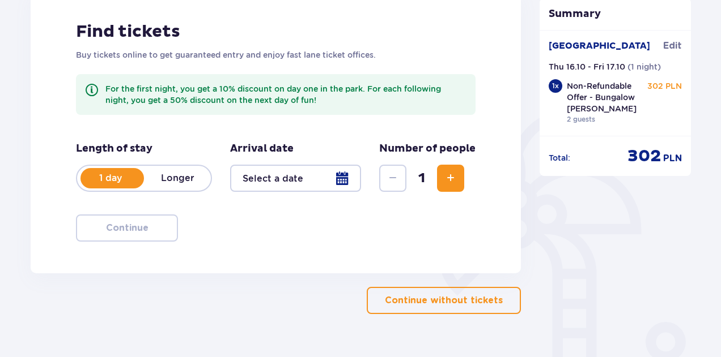
click at [450, 184] on span "Increase" at bounding box center [451, 179] width 14 height 14
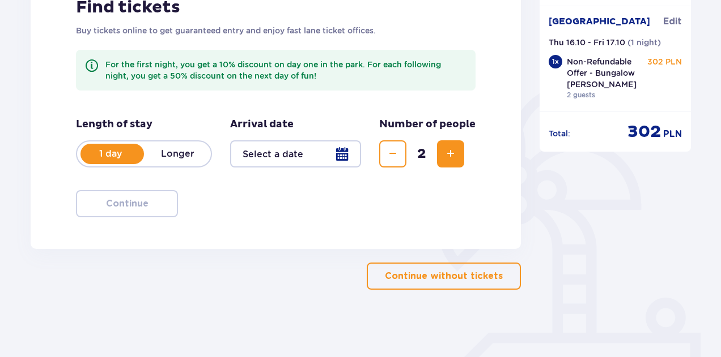
click at [322, 156] on div at bounding box center [295, 153] width 131 height 27
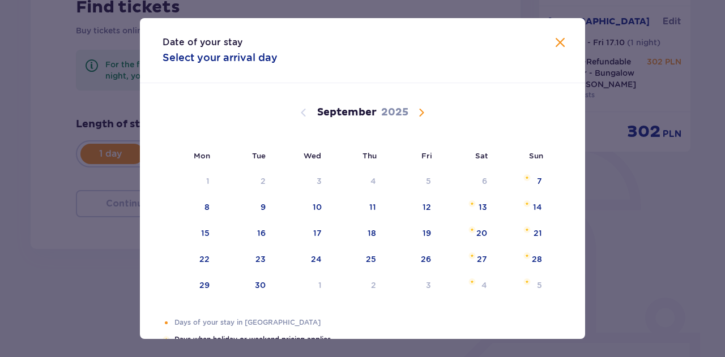
click at [425, 115] on span "Calendar" at bounding box center [422, 113] width 14 height 14
click at [373, 228] on div "16" at bounding box center [372, 233] width 8 height 11
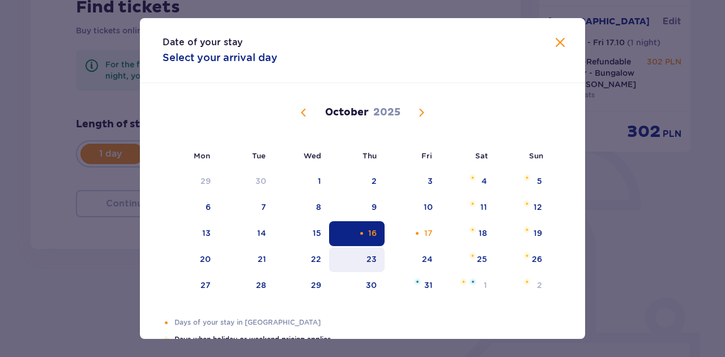
type input "16.10.25"
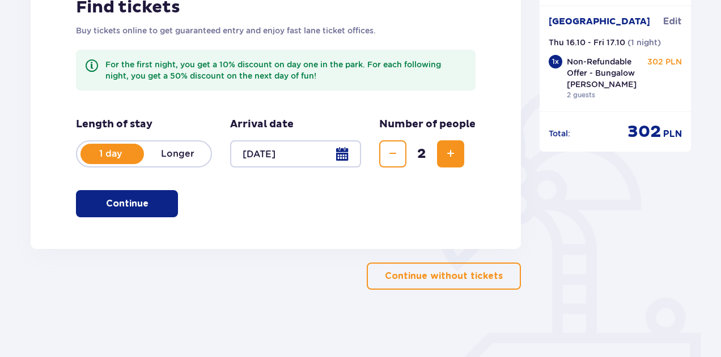
click at [150, 207] on span "button" at bounding box center [151, 204] width 14 height 14
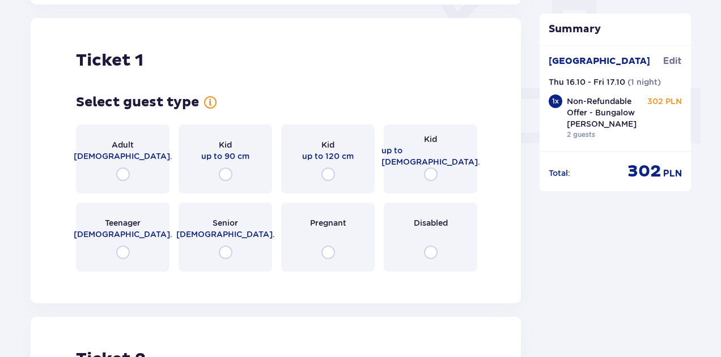
scroll to position [446, 0]
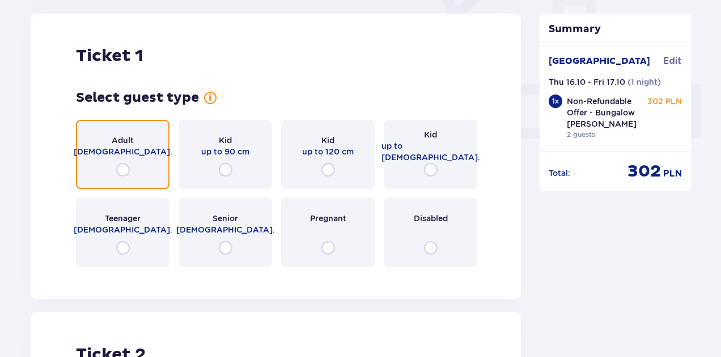
click at [127, 169] on input "radio" at bounding box center [123, 170] width 14 height 14
radio input "true"
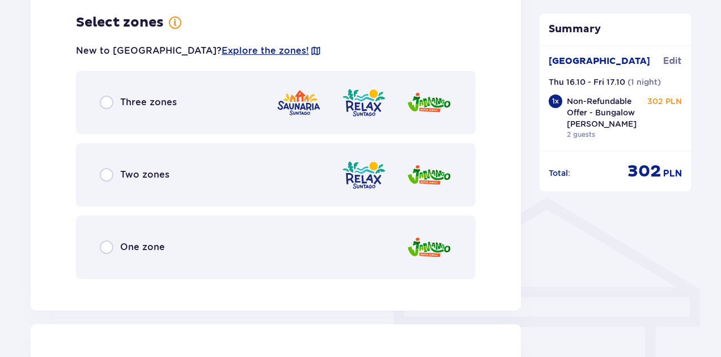
scroll to position [723, 0]
click at [110, 92] on div "Three zones" at bounding box center [275, 101] width 399 height 63
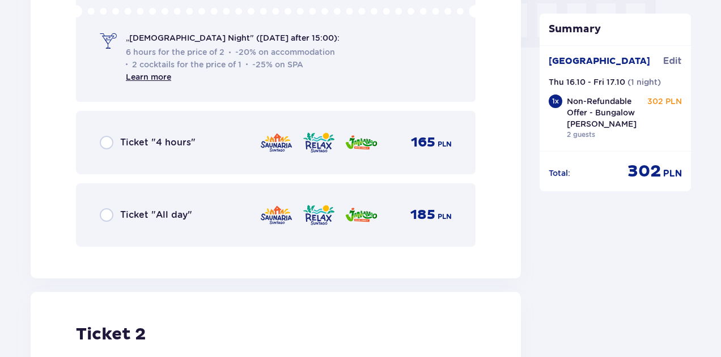
scroll to position [1152, 0]
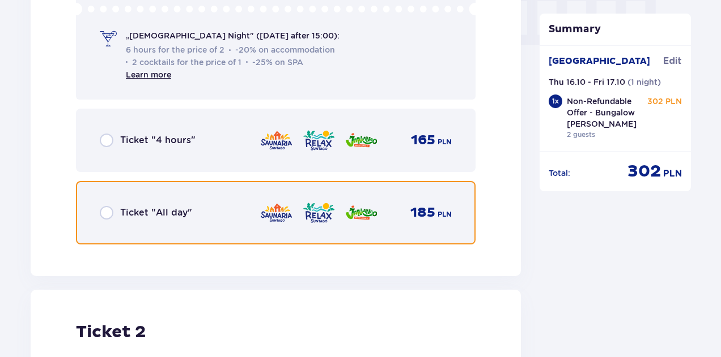
click at [109, 209] on input "radio" at bounding box center [107, 213] width 14 height 14
radio input "true"
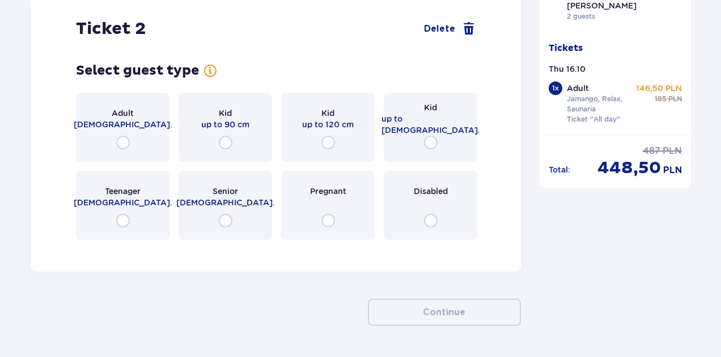
scroll to position [1456, 0]
click at [123, 139] on input "radio" at bounding box center [123, 142] width 14 height 14
radio input "true"
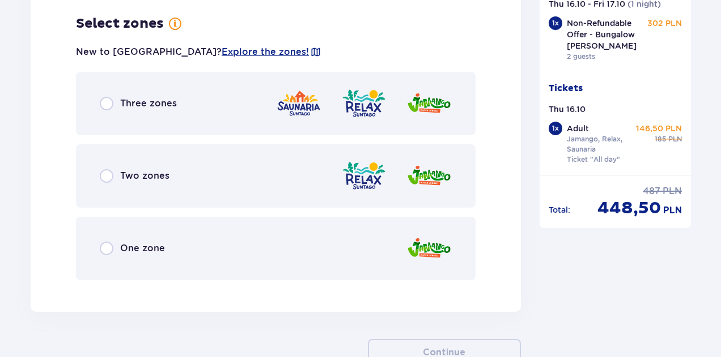
scroll to position [1704, 0]
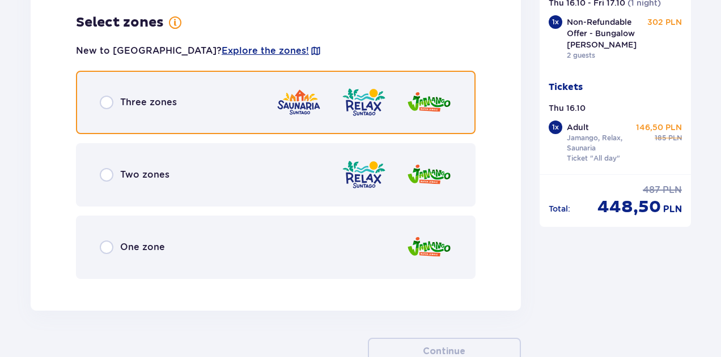
click at [106, 104] on input "radio" at bounding box center [107, 103] width 14 height 14
radio input "true"
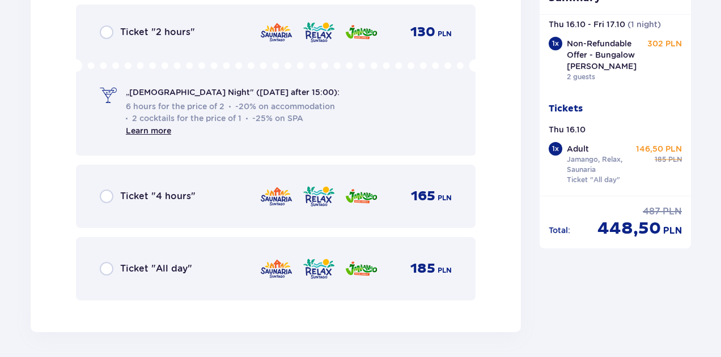
scroll to position [2079, 0]
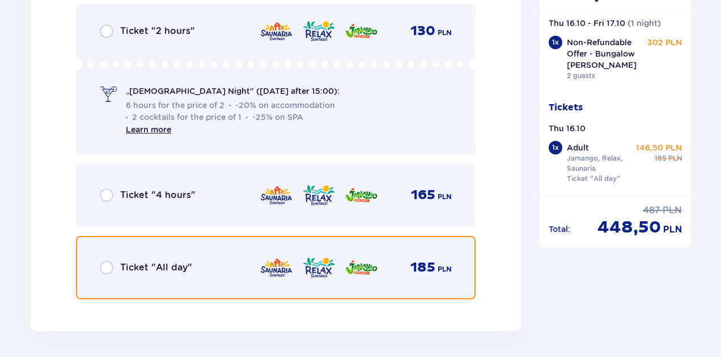
click at [105, 266] on input "radio" at bounding box center [107, 268] width 14 height 14
radio input "true"
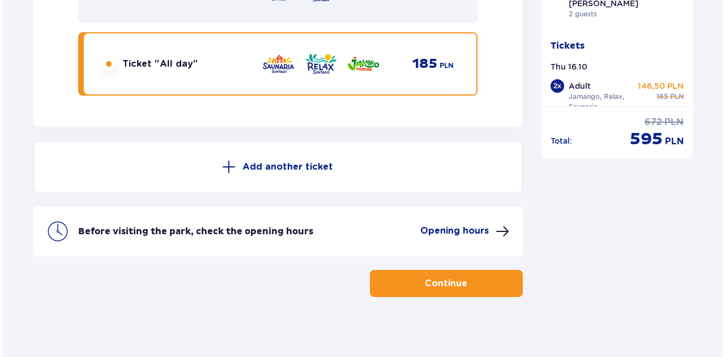
scroll to position [2290, 0]
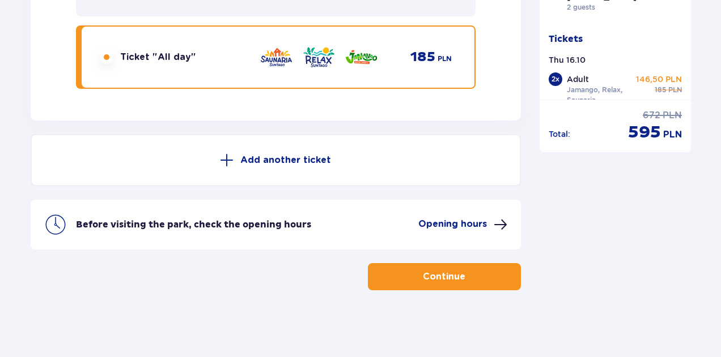
click at [466, 222] on p "Opening hours" at bounding box center [452, 224] width 69 height 12
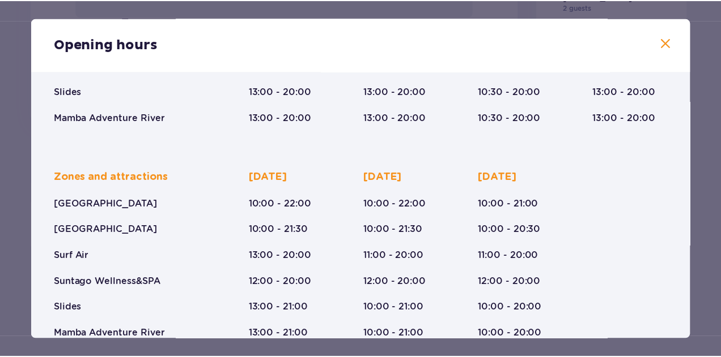
scroll to position [230, 0]
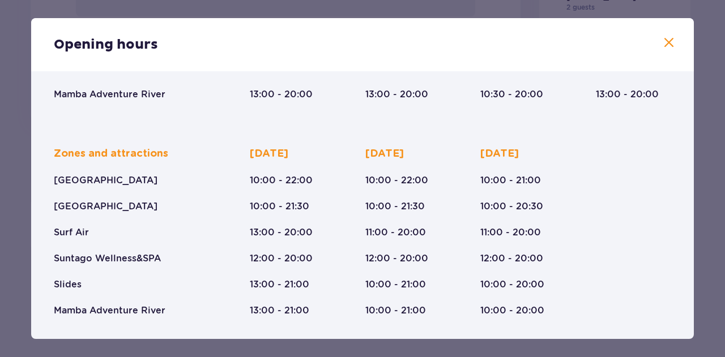
click at [663, 40] on span at bounding box center [669, 43] width 14 height 14
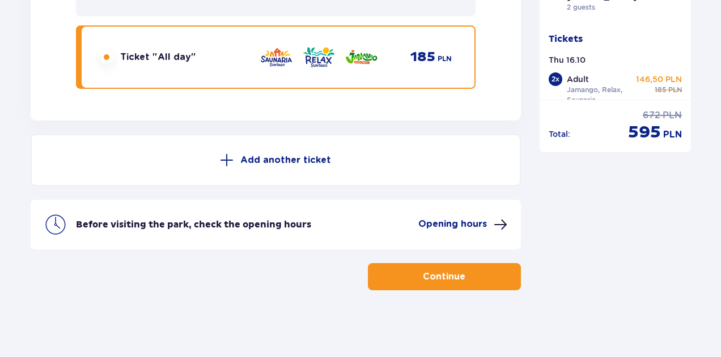
click at [433, 277] on p "Continue" at bounding box center [444, 277] width 42 height 12
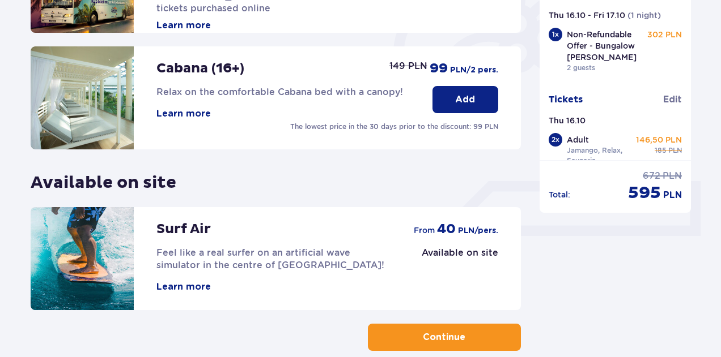
scroll to position [410, 0]
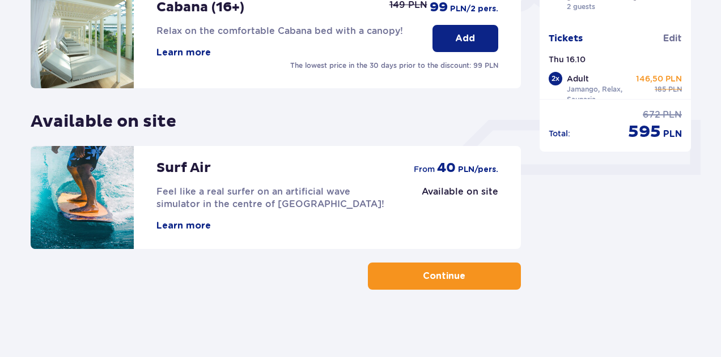
click at [435, 276] on p "Continue" at bounding box center [444, 276] width 42 height 12
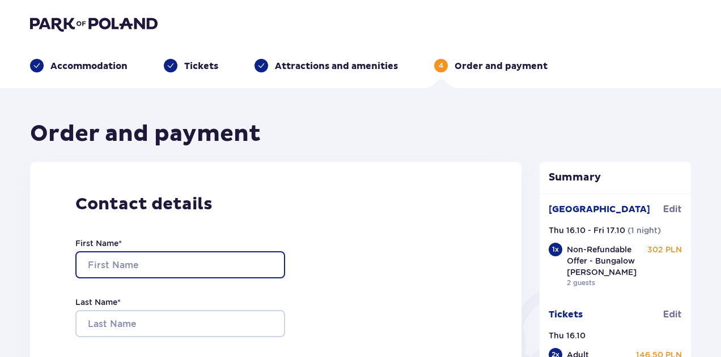
click at [153, 269] on input "First Name *" at bounding box center [180, 265] width 210 height 27
type input "Jarno"
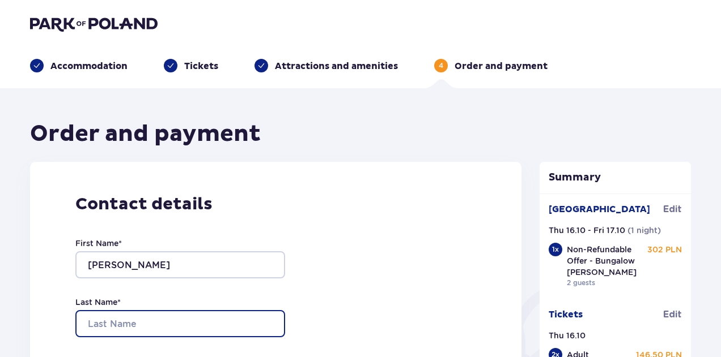
type input "Lauronen"
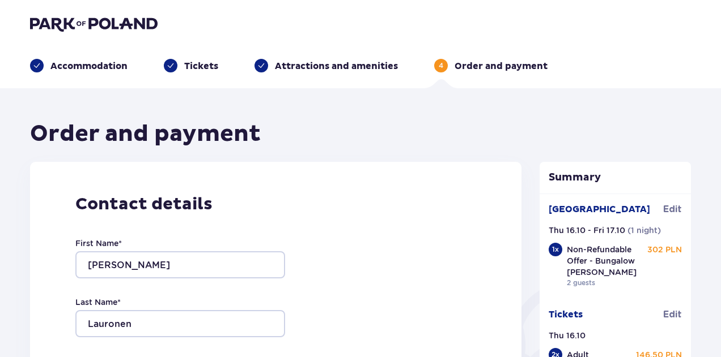
type input "lauronenja@gmail.com"
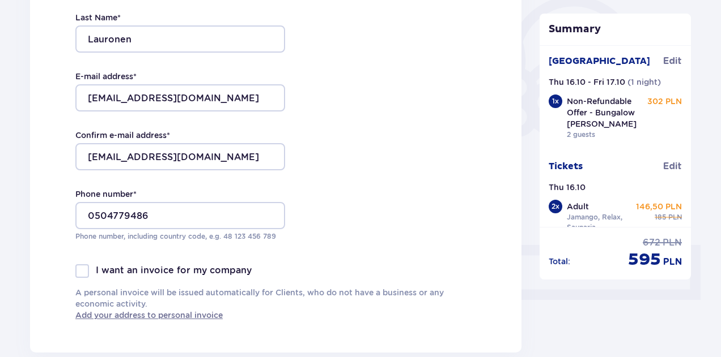
scroll to position [289, 0]
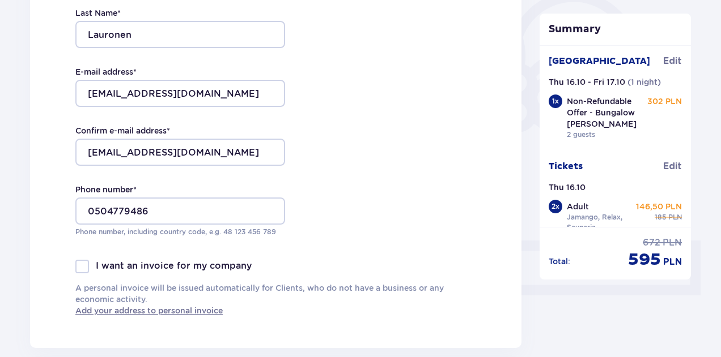
click at [88, 194] on label "Phone number *" at bounding box center [105, 189] width 61 height 11
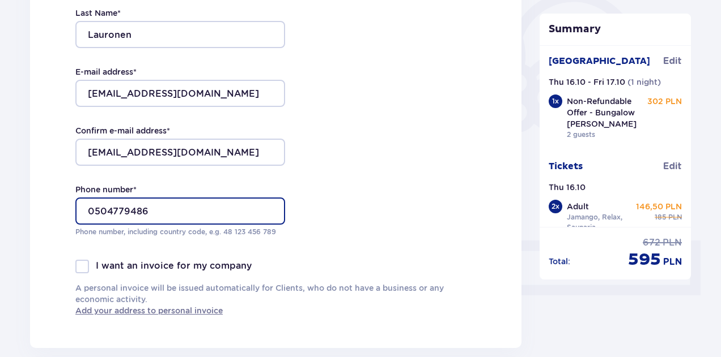
click at [88, 198] on input "0504779486" at bounding box center [180, 211] width 210 height 27
click at [96, 217] on input "0504779486" at bounding box center [180, 211] width 210 height 27
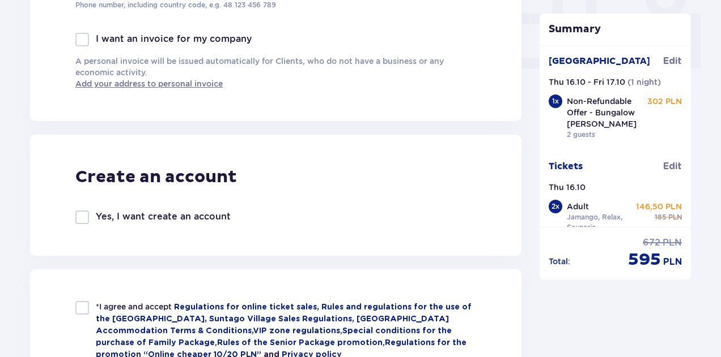
scroll to position [518, 0]
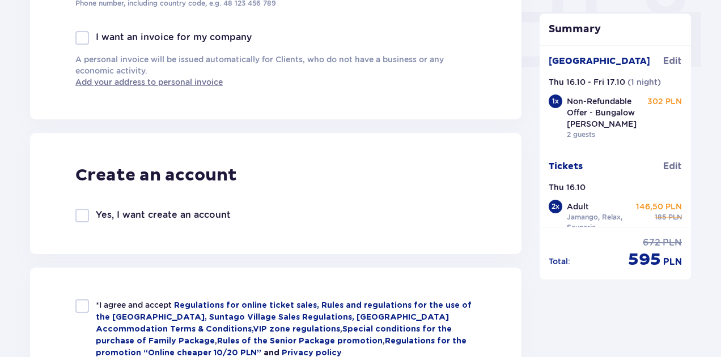
type input "+358504779486"
click at [88, 214] on div at bounding box center [82, 216] width 14 height 14
checkbox input "true"
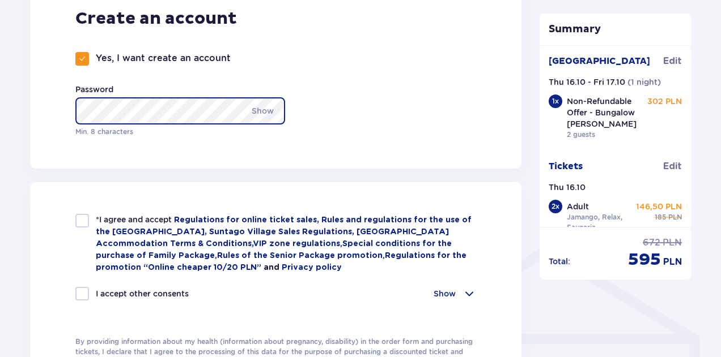
scroll to position [676, 0]
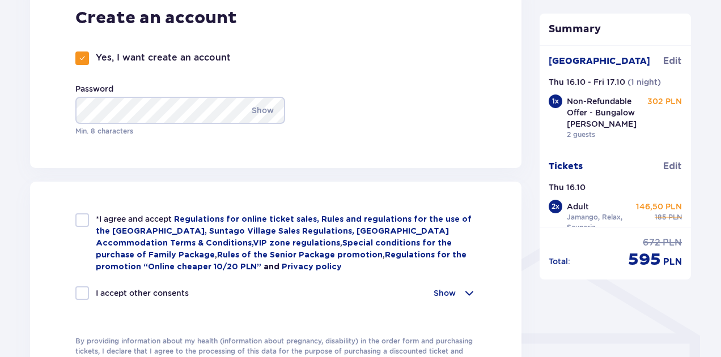
click at [80, 221] on div at bounding box center [82, 221] width 14 height 14
checkbox input "true"
click at [80, 292] on div at bounding box center [82, 294] width 14 height 14
checkbox input "true"
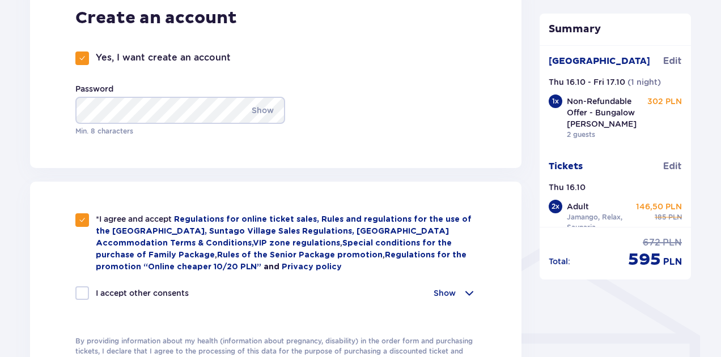
checkbox input "true"
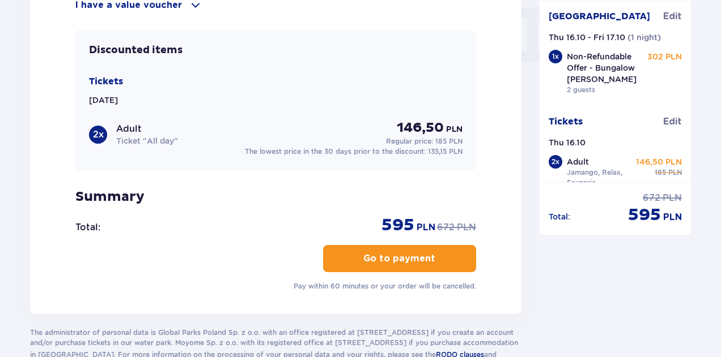
scroll to position [1136, 0]
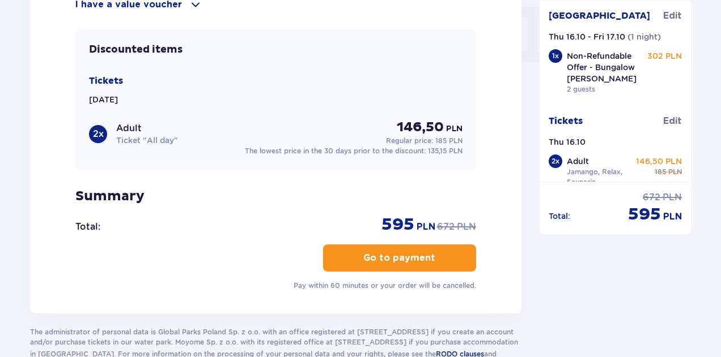
click at [353, 256] on button "Go to payment" at bounding box center [399, 258] width 153 height 27
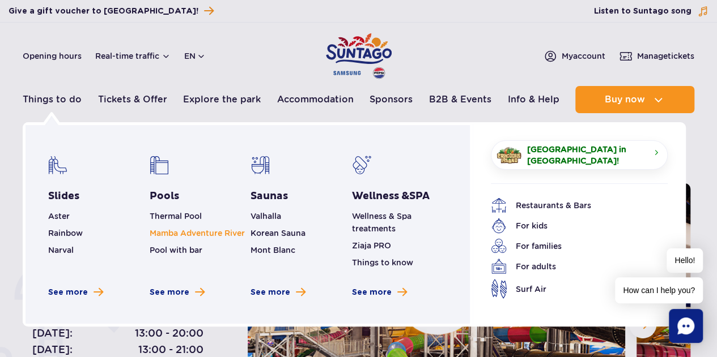
click at [183, 237] on link "Mamba Adventure River" at bounding box center [197, 233] width 95 height 9
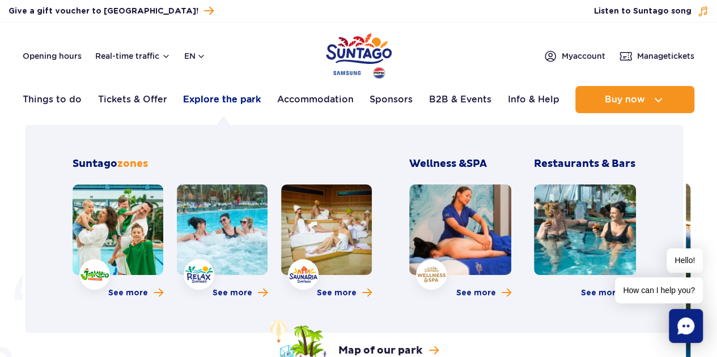
click at [210, 104] on link "Explore the park" at bounding box center [222, 99] width 78 height 27
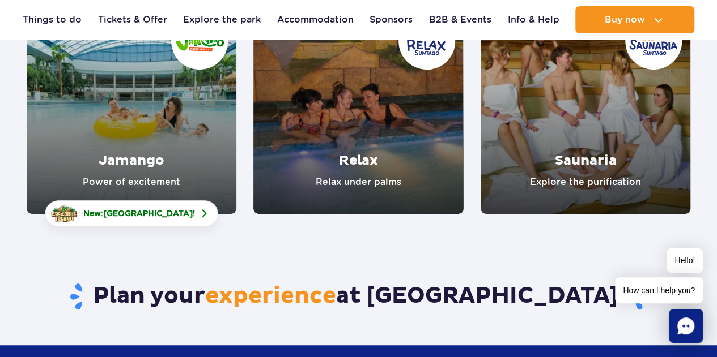
scroll to position [214, 0]
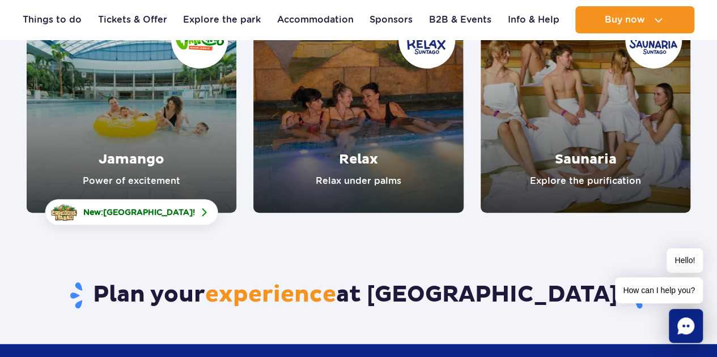
click at [143, 155] on link "Jamango" at bounding box center [132, 108] width 210 height 210
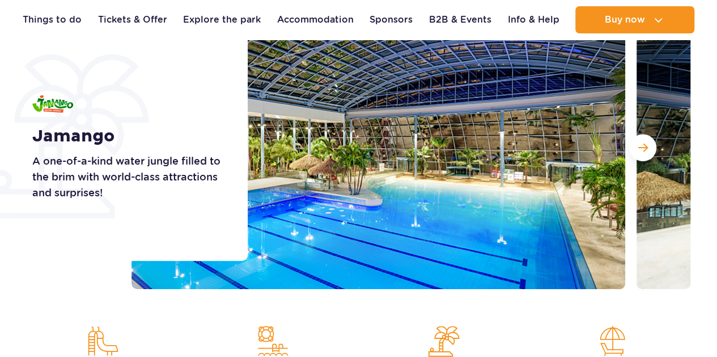
scroll to position [178, 0]
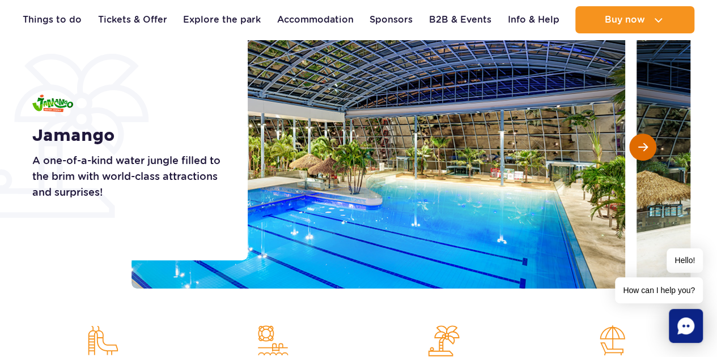
click at [644, 150] on span "Next slide" at bounding box center [643, 147] width 10 height 10
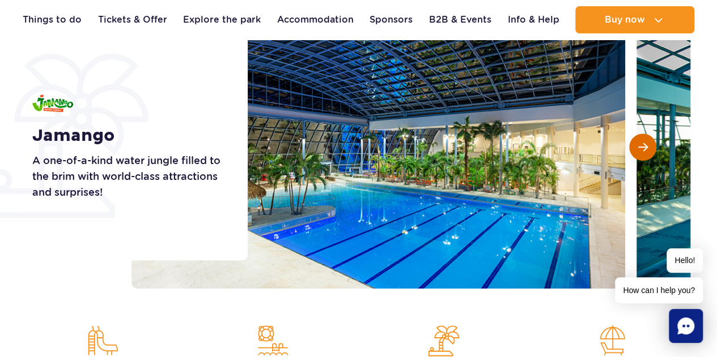
click at [644, 150] on span "Next slide" at bounding box center [643, 147] width 10 height 10
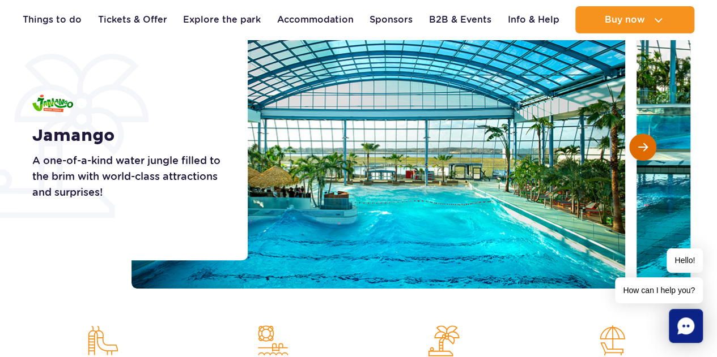
click at [644, 150] on span "Next slide" at bounding box center [643, 147] width 10 height 10
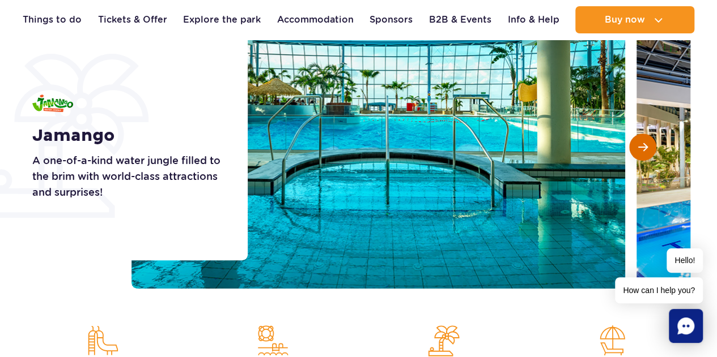
click at [644, 150] on span "Next slide" at bounding box center [643, 147] width 10 height 10
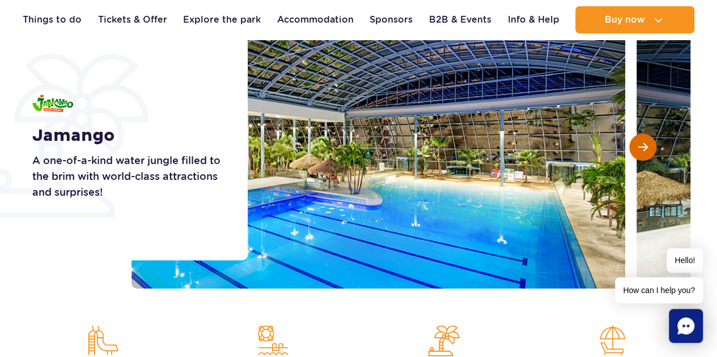
click at [642, 150] on span "Next slide" at bounding box center [643, 147] width 10 height 10
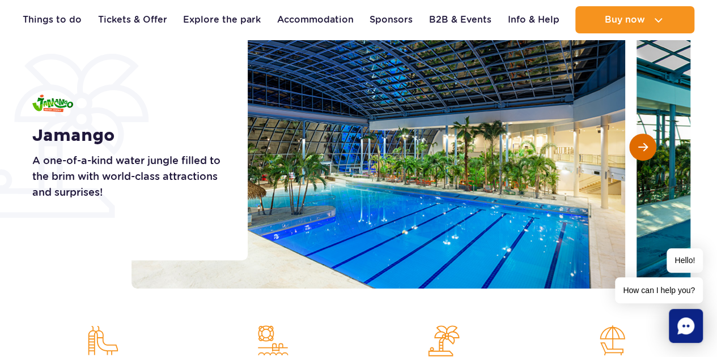
click at [642, 150] on span "Next slide" at bounding box center [643, 147] width 10 height 10
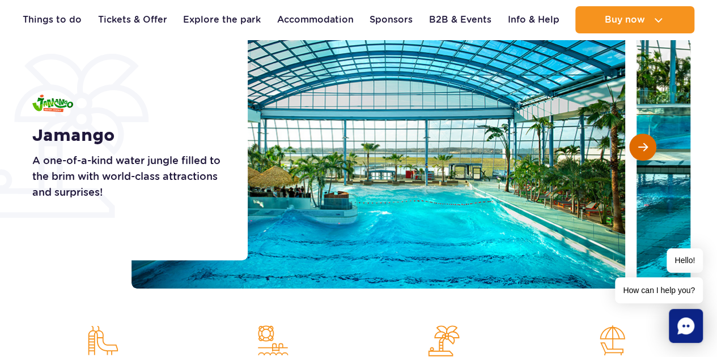
click at [642, 150] on span "Next slide" at bounding box center [643, 147] width 10 height 10
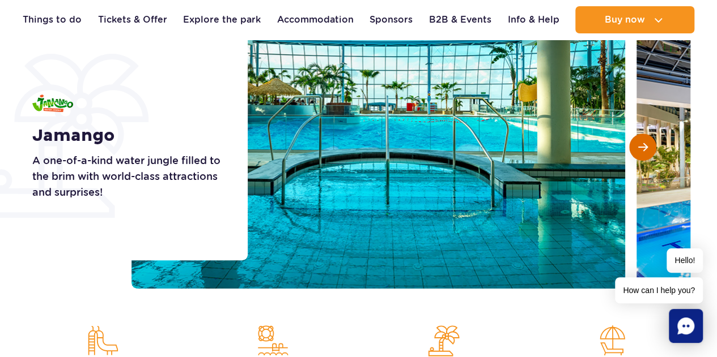
click at [642, 150] on span "Next slide" at bounding box center [643, 147] width 10 height 10
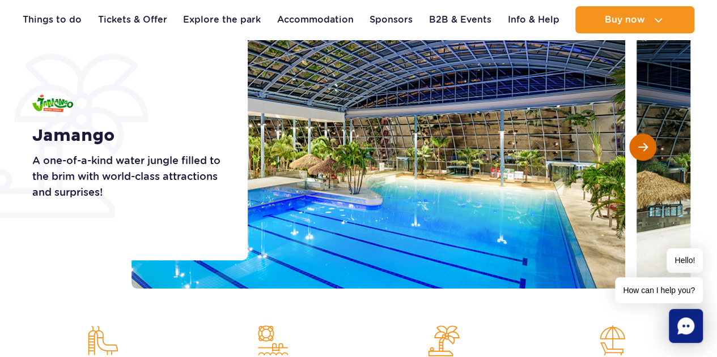
click at [642, 150] on span "Next slide" at bounding box center [643, 147] width 10 height 10
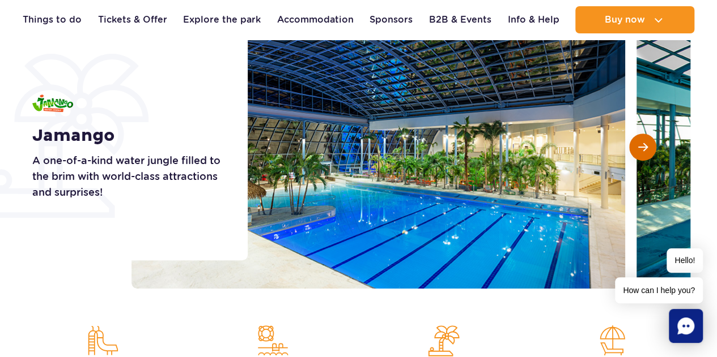
click at [642, 150] on span "Next slide" at bounding box center [643, 147] width 10 height 10
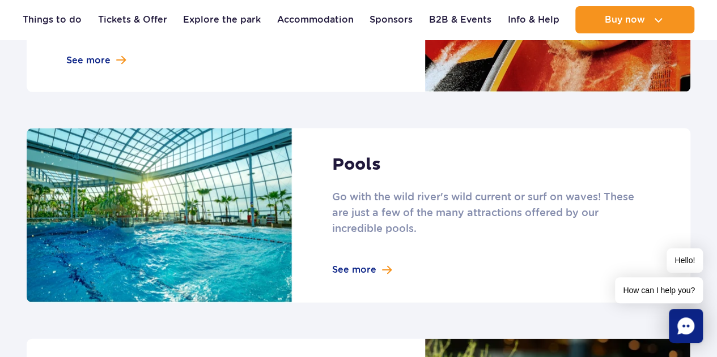
scroll to position [1132, 0]
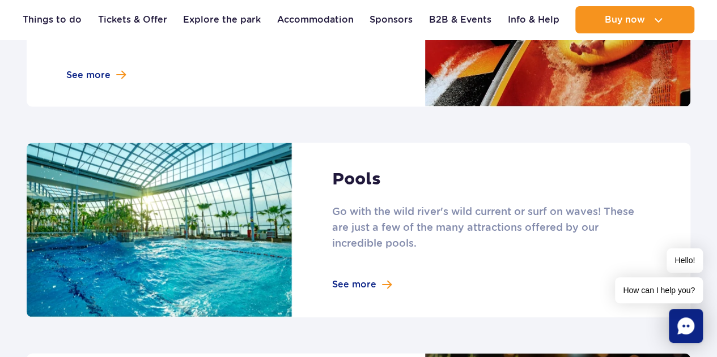
click at [366, 260] on link at bounding box center [358, 230] width 663 height 174
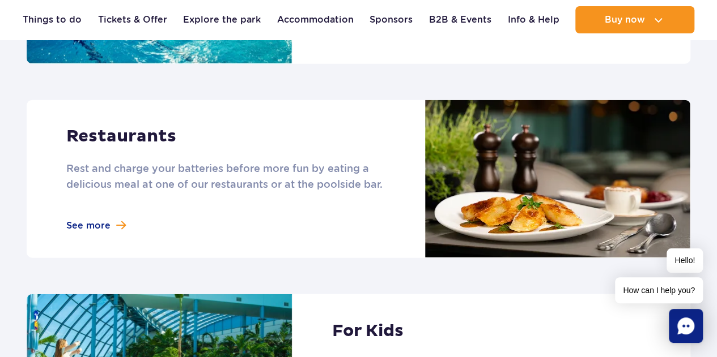
scroll to position [1371, 0]
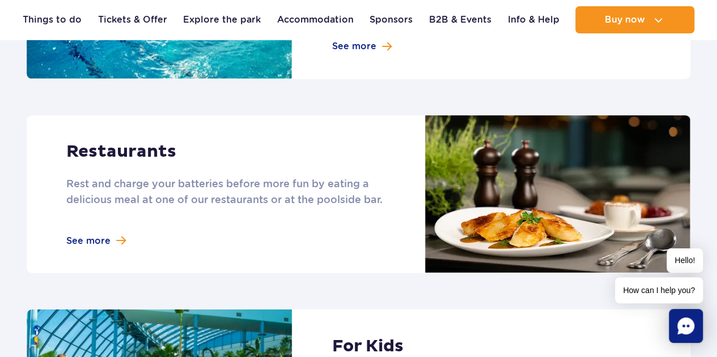
click at [97, 248] on link at bounding box center [358, 195] width 663 height 159
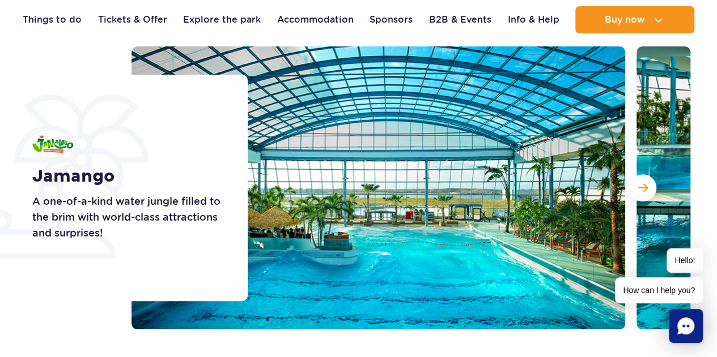
scroll to position [132, 0]
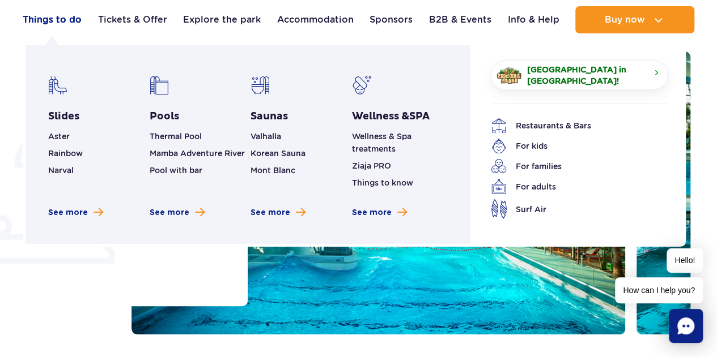
click at [48, 15] on link "Things to do" at bounding box center [52, 19] width 59 height 27
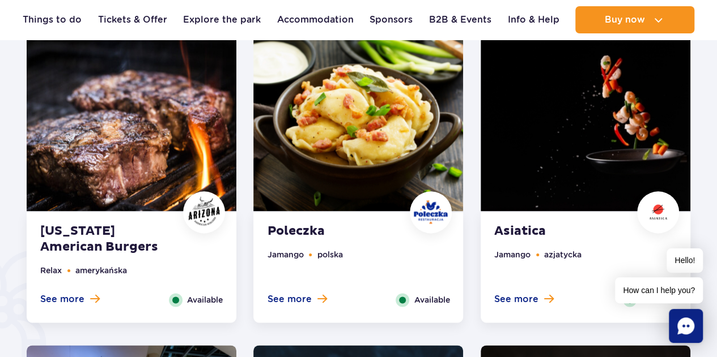
scroll to position [599, 0]
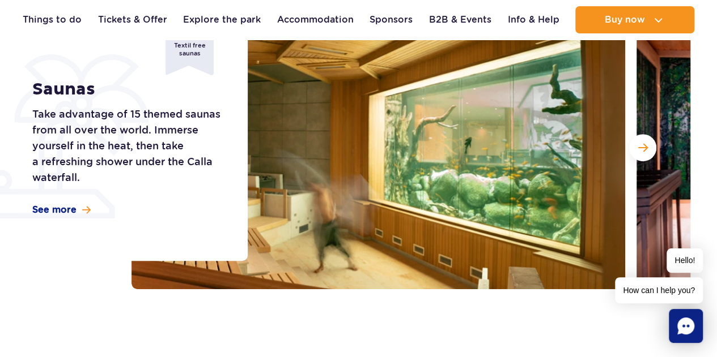
scroll to position [177, 0]
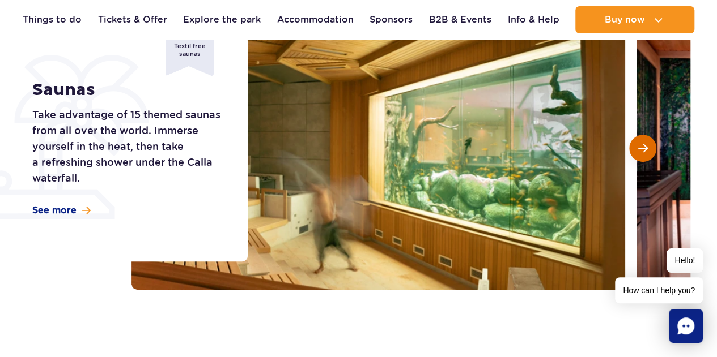
click at [646, 148] on span "Next slide" at bounding box center [643, 148] width 10 height 10
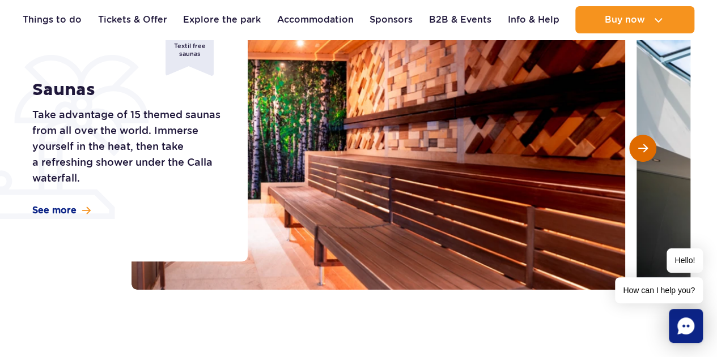
click at [646, 148] on span "Next slide" at bounding box center [643, 148] width 10 height 10
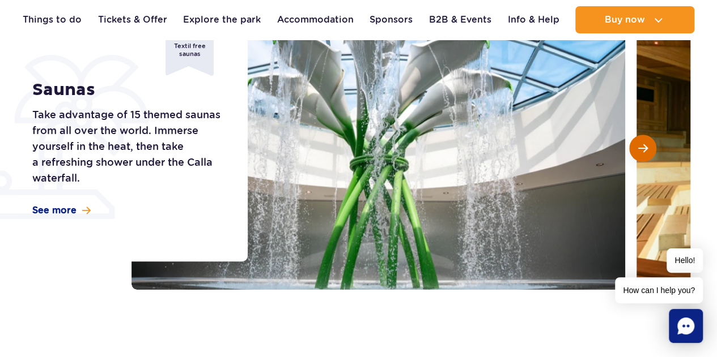
click at [646, 148] on span "Next slide" at bounding box center [643, 148] width 10 height 10
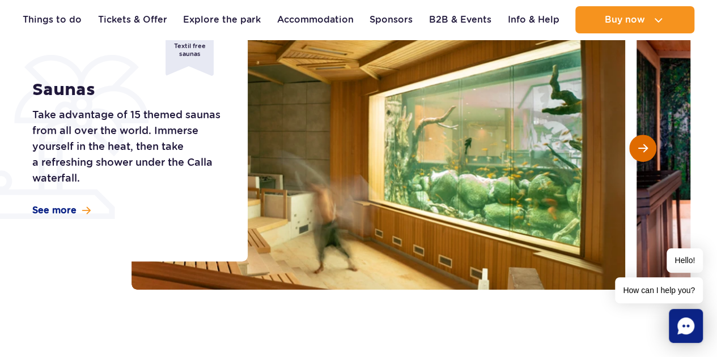
click at [646, 148] on span "Next slide" at bounding box center [643, 148] width 10 height 10
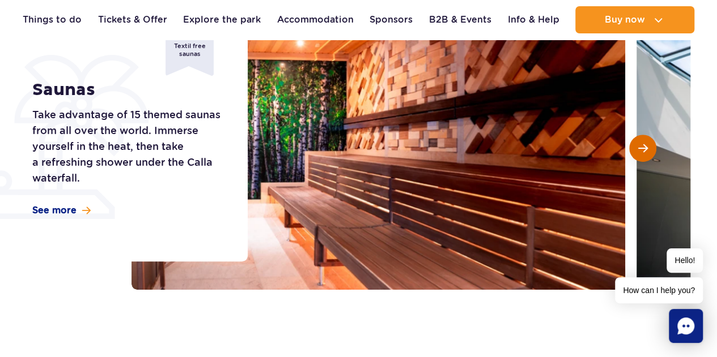
click at [646, 148] on span "Next slide" at bounding box center [643, 148] width 10 height 10
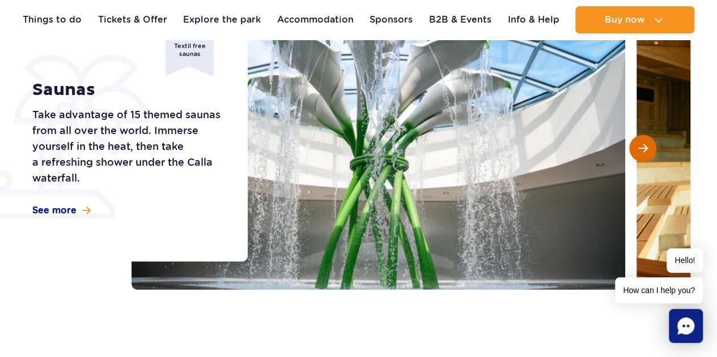
click at [646, 148] on span "Next slide" at bounding box center [643, 148] width 10 height 10
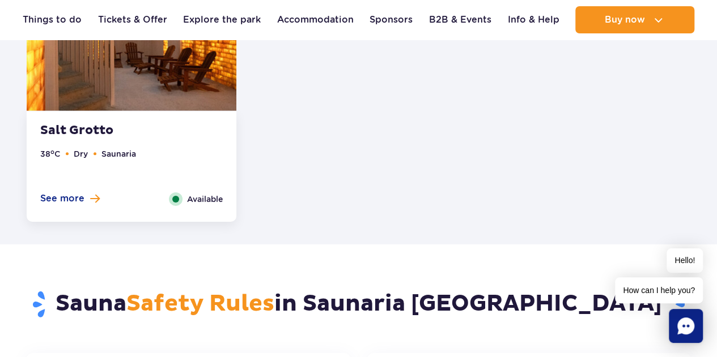
scroll to position [1707, 0]
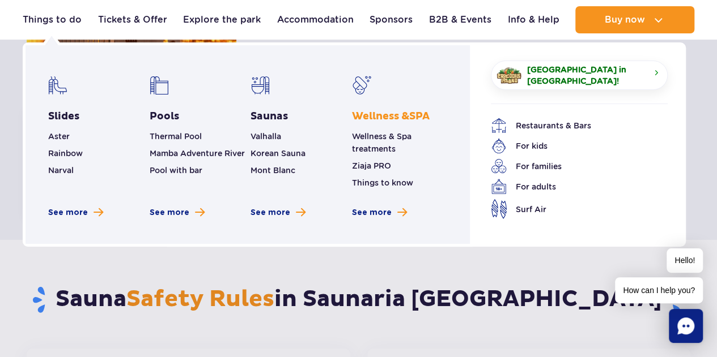
click at [361, 116] on link "Wellness & SPA" at bounding box center [391, 117] width 78 height 14
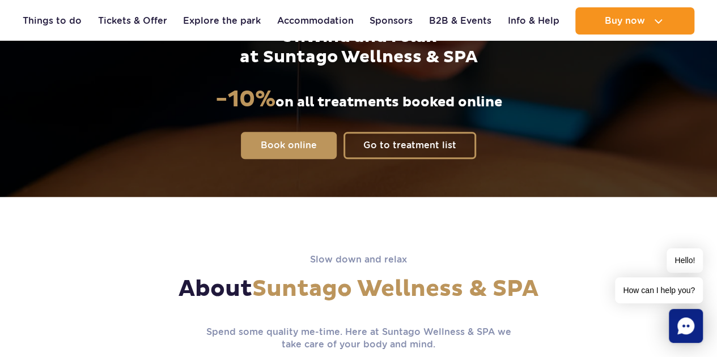
scroll to position [228, 0]
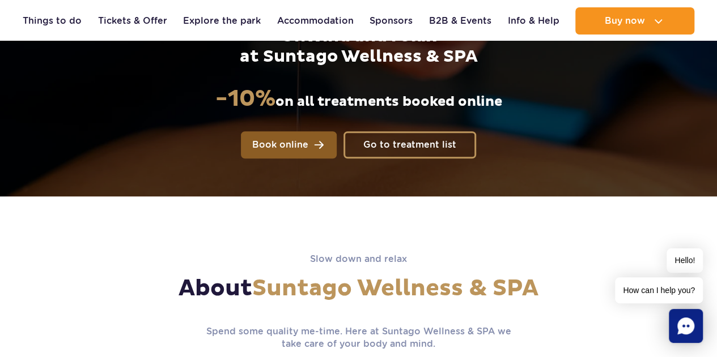
click at [300, 141] on span "Book online" at bounding box center [280, 144] width 56 height 9
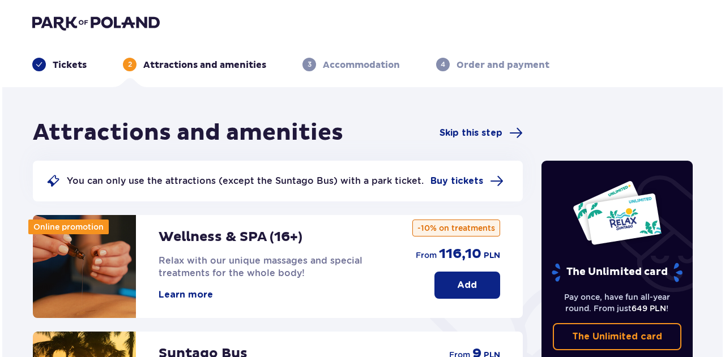
scroll to position [3, 0]
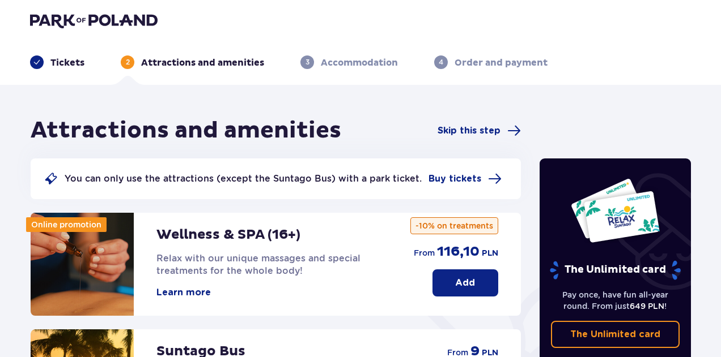
click at [211, 228] on p "Wellness & SPA (16+)" at bounding box center [228, 235] width 144 height 17
click at [190, 289] on button "Learn more" at bounding box center [183, 293] width 54 height 12
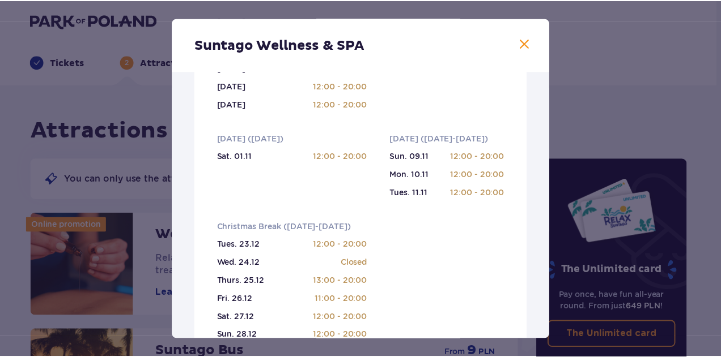
scroll to position [318, 0]
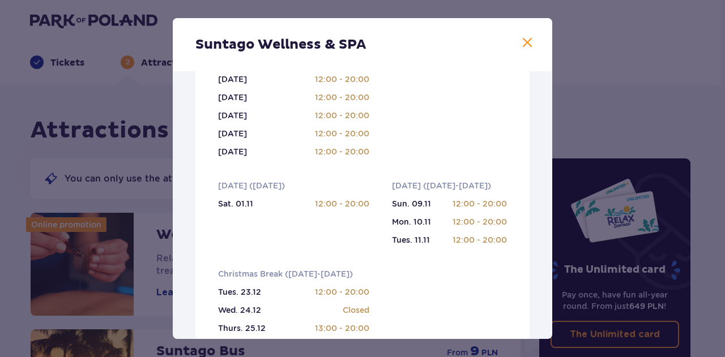
click at [525, 52] on div "Suntago Wellness & SPA" at bounding box center [363, 44] width 380 height 53
click at [525, 44] on span at bounding box center [528, 43] width 14 height 14
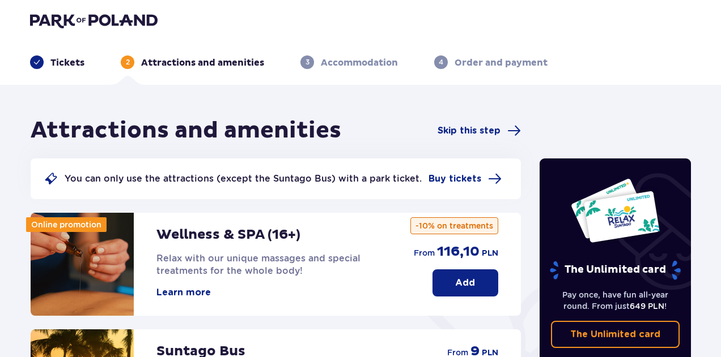
click at [454, 287] on button "Add" at bounding box center [465, 283] width 66 height 27
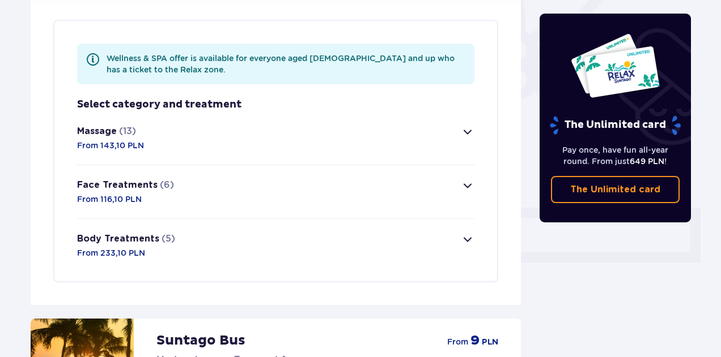
scroll to position [329, 0]
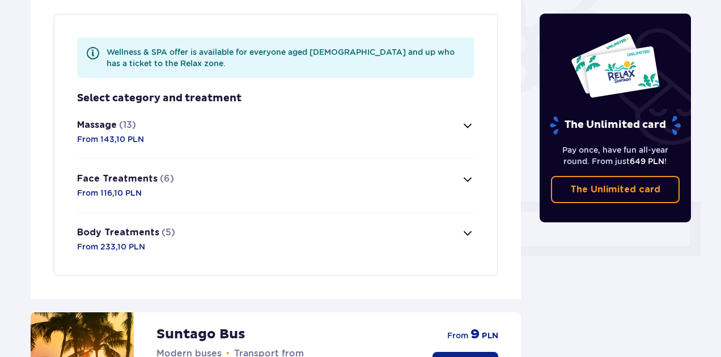
click at [417, 132] on button "Massage (13) From 143,10 PLN" at bounding box center [275, 131] width 397 height 53
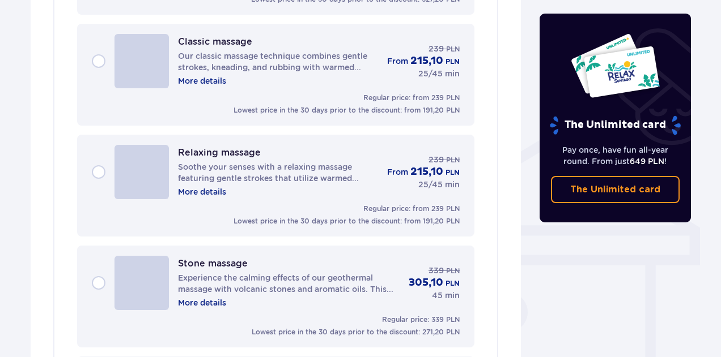
scroll to position [785, 0]
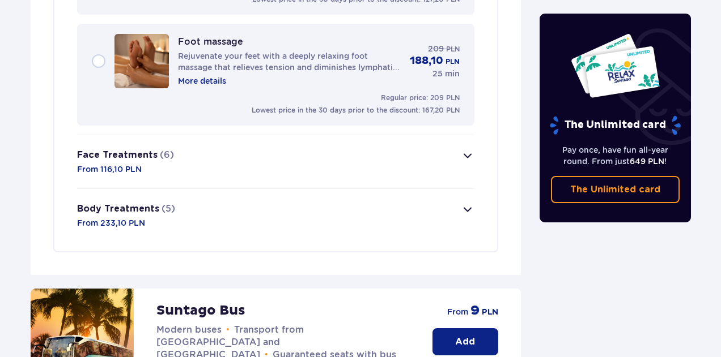
click at [365, 152] on button "Face Treatments (6) From 116,10 PLN" at bounding box center [275, 161] width 397 height 53
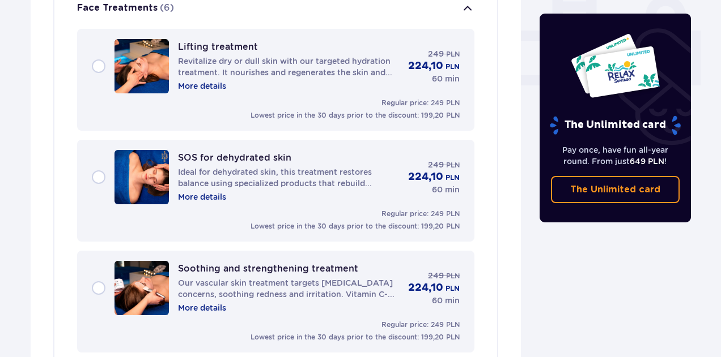
scroll to position [502, 0]
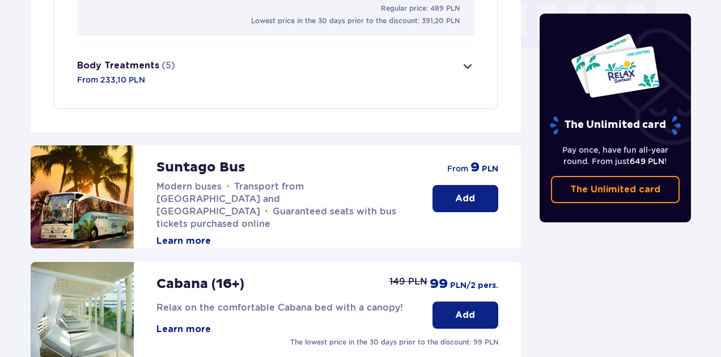
click at [311, 77] on button "Body Treatments (5) From 233,10 PLN" at bounding box center [275, 72] width 397 height 53
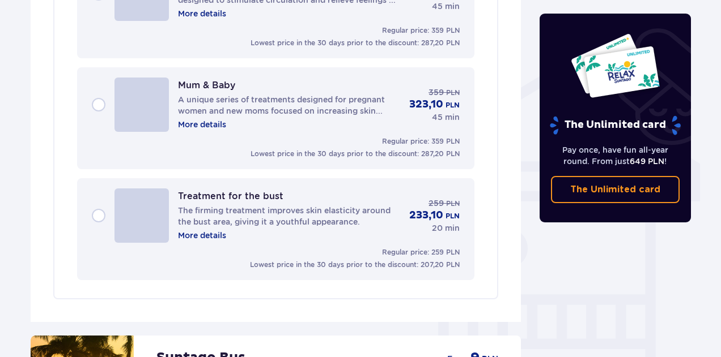
scroll to position [849, 0]
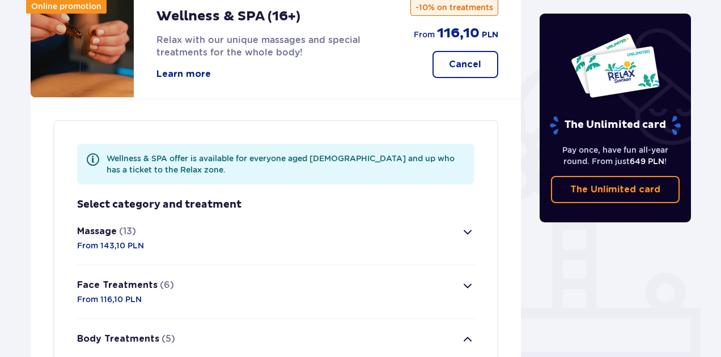
click at [240, 288] on button "Face Treatments (6) From 116,10 PLN" at bounding box center [275, 292] width 397 height 53
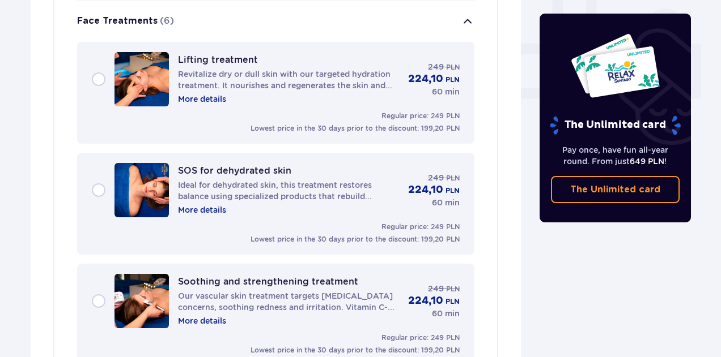
scroll to position [487, 0]
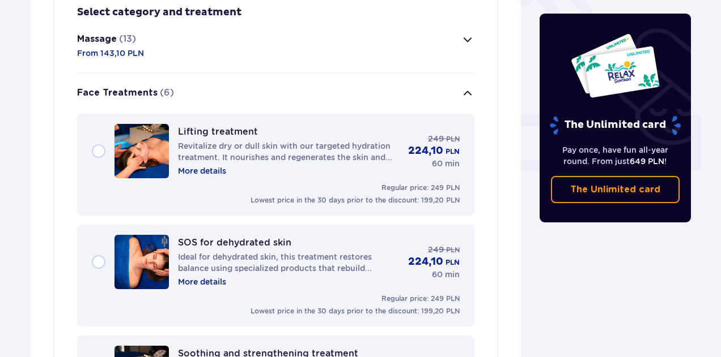
click at [253, 39] on button "Massage (13) From 143,10 PLN" at bounding box center [275, 45] width 397 height 53
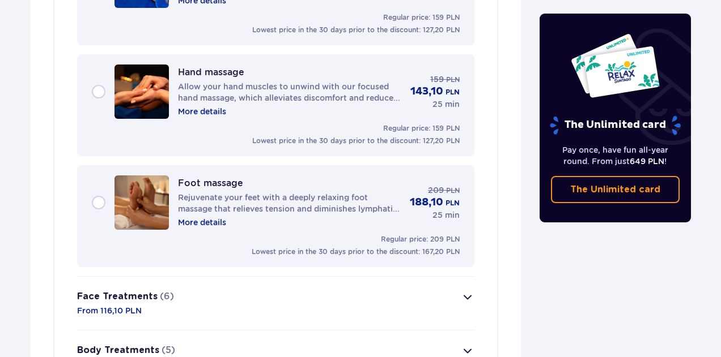
scroll to position [1639, 0]
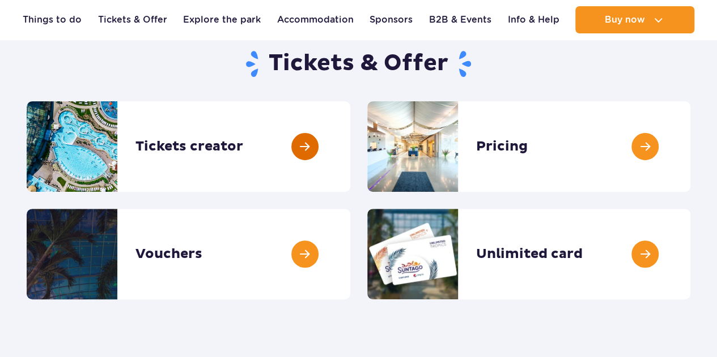
scroll to position [114, 0]
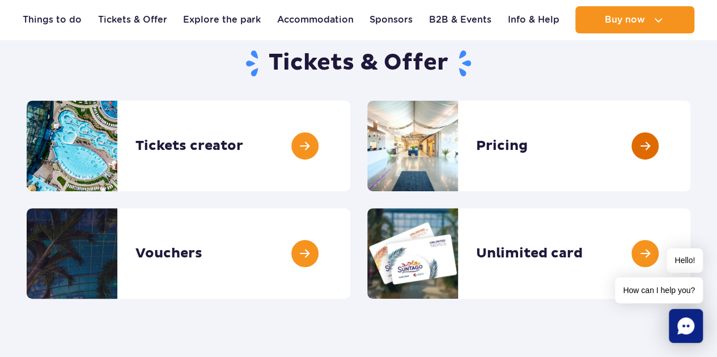
click at [690, 154] on link at bounding box center [690, 146] width 0 height 91
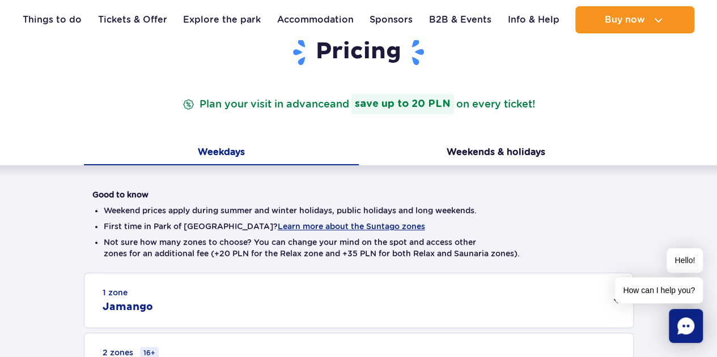
scroll to position [321, 0]
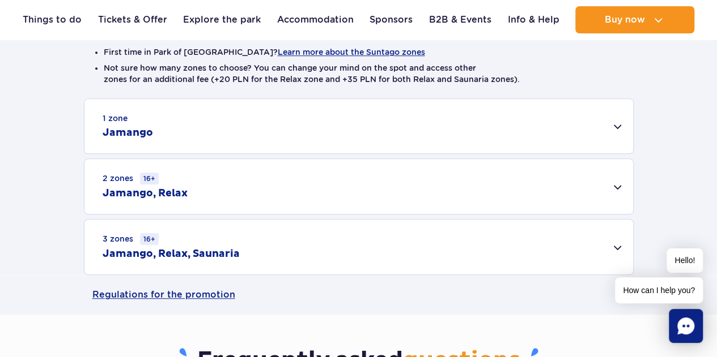
click at [313, 252] on div "3 zones 16+ Jamango, Relax, Saunaria" at bounding box center [358, 247] width 548 height 55
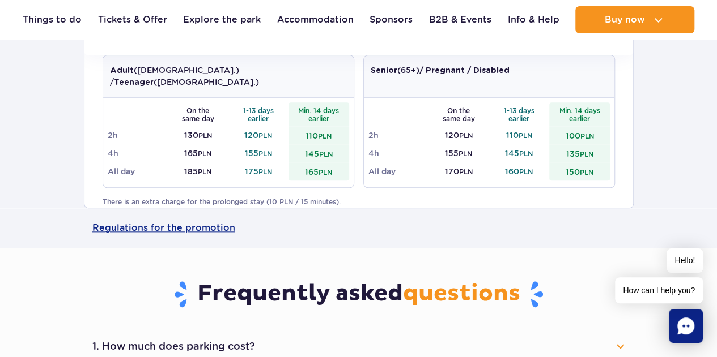
scroll to position [540, 0]
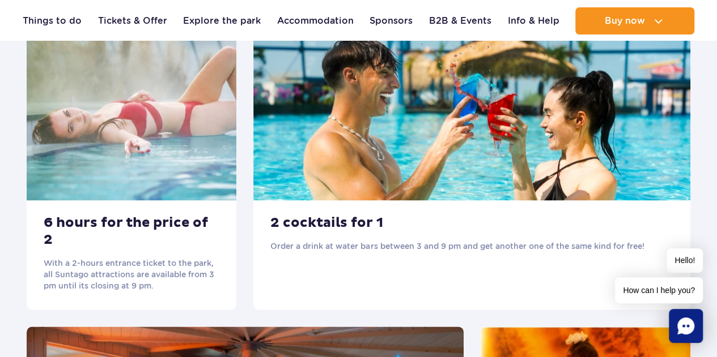
scroll to position [612, 0]
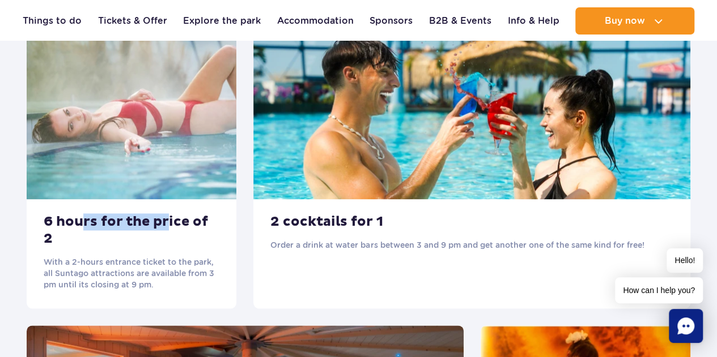
drag, startPoint x: 85, startPoint y: 221, endPoint x: 164, endPoint y: 225, distance: 78.8
click at [164, 225] on h3 "6 hours for the price of 2" at bounding box center [132, 231] width 176 height 34
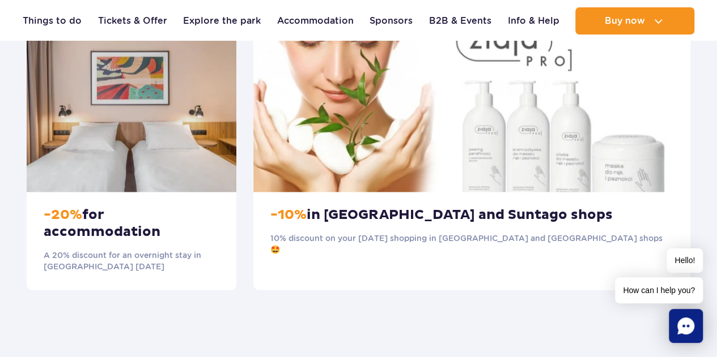
scroll to position [1201, 0]
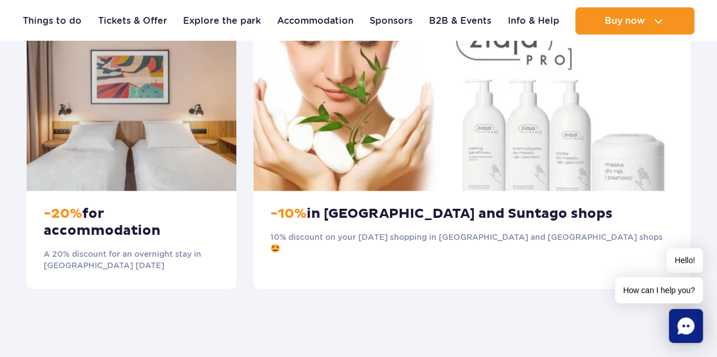
click at [90, 249] on p "A 20% discount for an overnight stay in Suntago Village on Thursday" at bounding box center [132, 260] width 176 height 23
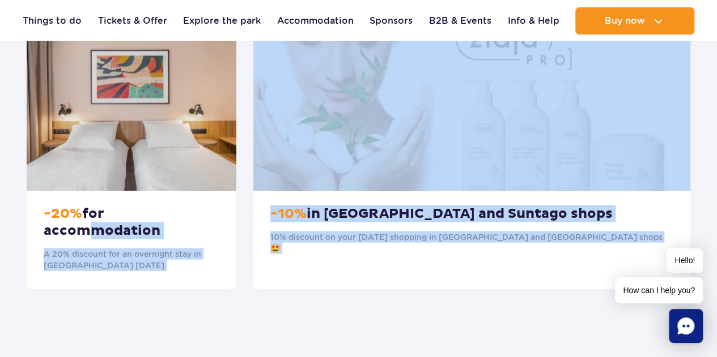
drag, startPoint x: 80, startPoint y: 212, endPoint x: 113, endPoint y: 268, distance: 64.5
click at [113, 268] on div "-20% for accommodation A 20% discount for an overnight stay in Suntago Village …" at bounding box center [132, 240] width 210 height 98
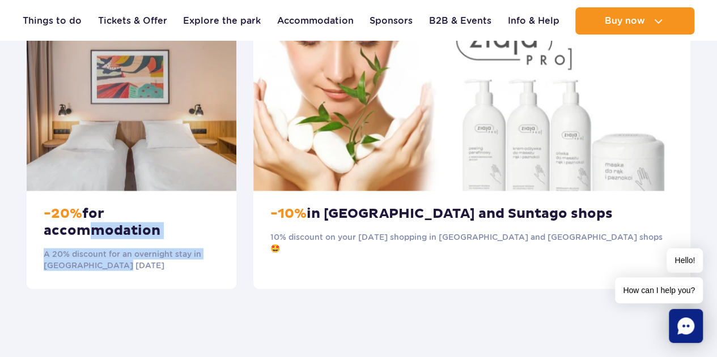
click at [113, 254] on p "A 20% discount for an overnight stay in Suntago Village on Thursday" at bounding box center [132, 260] width 176 height 23
drag, startPoint x: 118, startPoint y: 246, endPoint x: 105, endPoint y: 203, distance: 45.4
click at [105, 203] on div "-20% for accommodation A 20% discount for an overnight stay in Suntago Village …" at bounding box center [132, 240] width 210 height 98
click at [105, 206] on h3 "-20% for accommodation" at bounding box center [132, 223] width 176 height 34
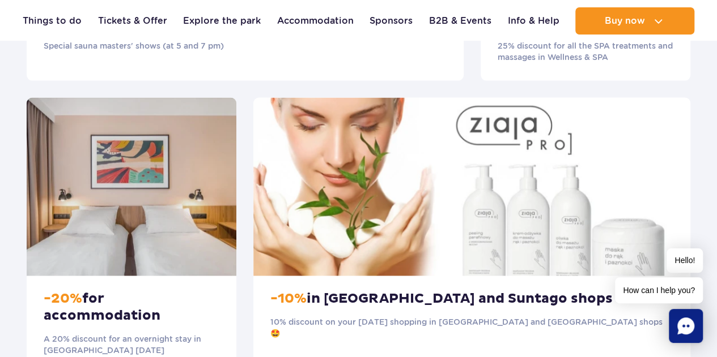
click at [104, 293] on h3 "-20% for accommodation" at bounding box center [132, 308] width 176 height 34
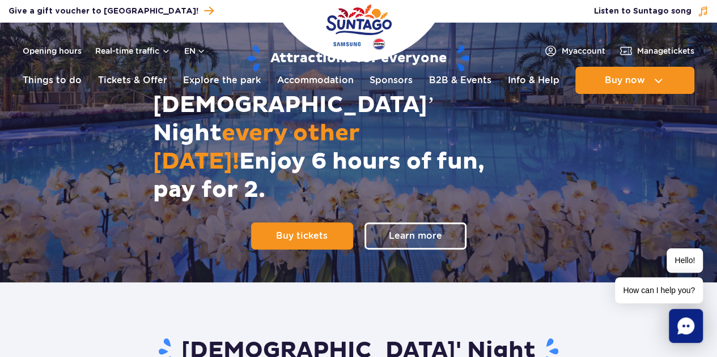
scroll to position [108, 0]
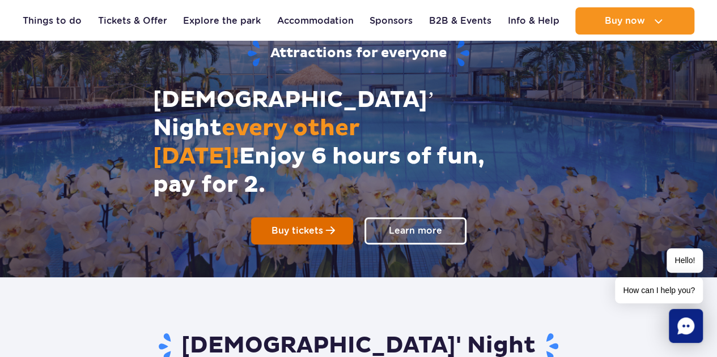
click at [298, 225] on span "Buy tickets" at bounding box center [297, 231] width 52 height 12
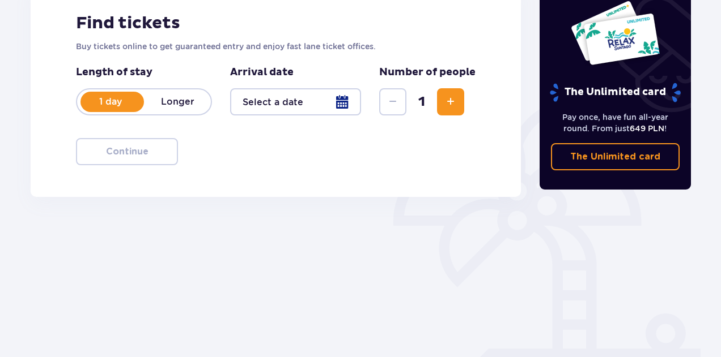
scroll to position [185, 0]
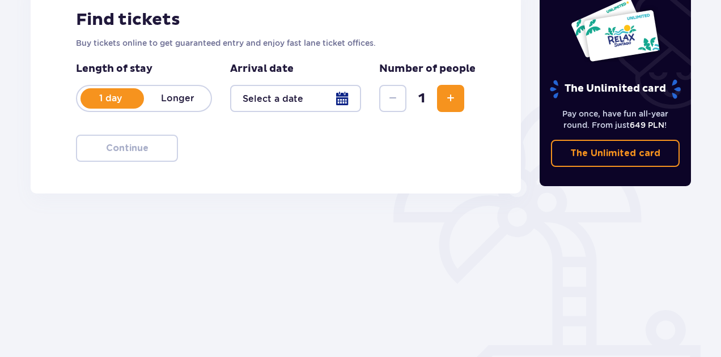
click at [314, 102] on div at bounding box center [295, 98] width 131 height 27
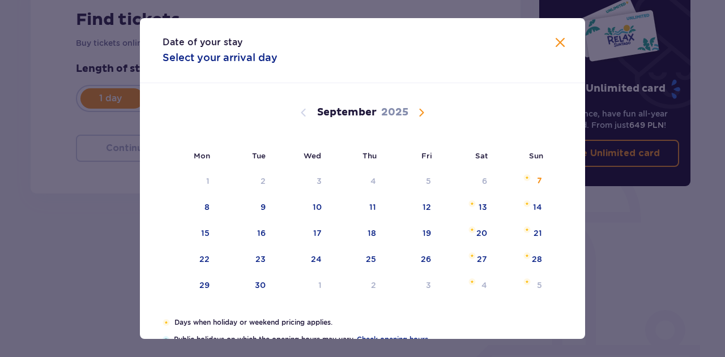
click at [423, 114] on span "Calendar" at bounding box center [422, 113] width 14 height 14
click at [368, 237] on div "16" at bounding box center [372, 233] width 8 height 11
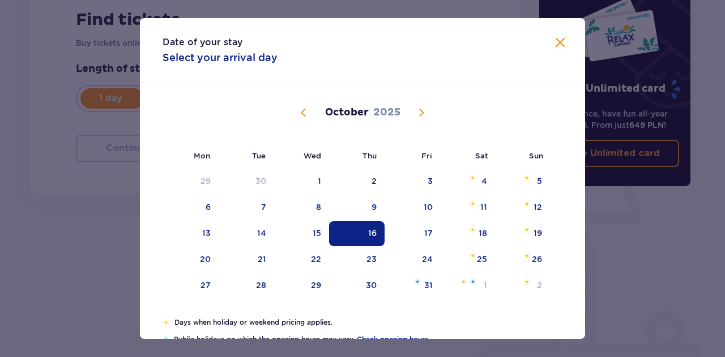
type input "16.10.25"
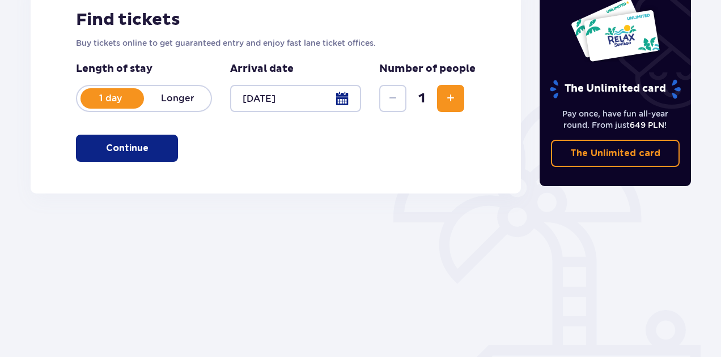
click at [443, 107] on button "Increase" at bounding box center [450, 98] width 27 height 27
click at [148, 148] on span "button" at bounding box center [151, 149] width 14 height 14
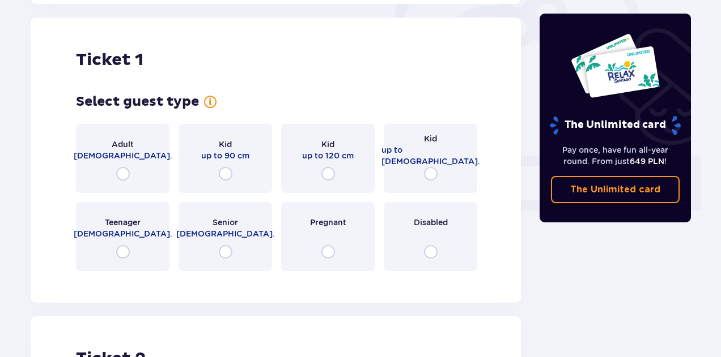
scroll to position [378, 0]
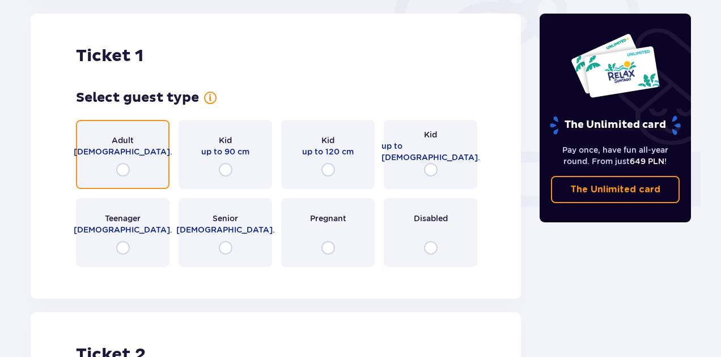
click at [120, 166] on input "radio" at bounding box center [123, 170] width 14 height 14
radio input "true"
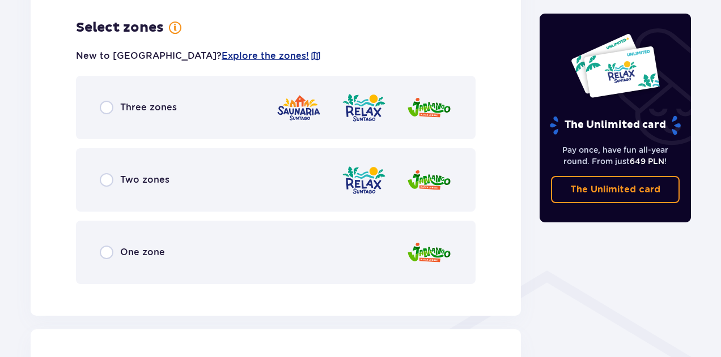
scroll to position [655, 0]
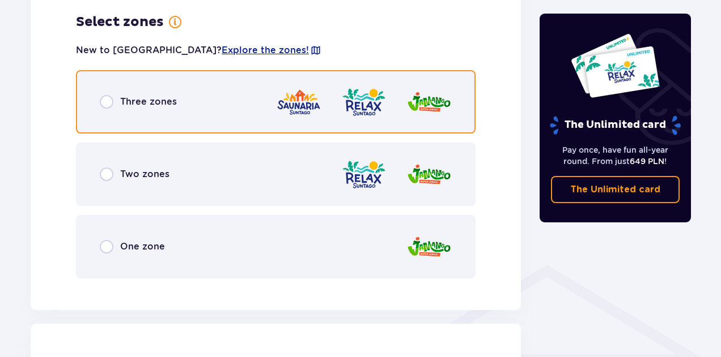
click at [108, 96] on input "radio" at bounding box center [107, 102] width 14 height 14
radio input "true"
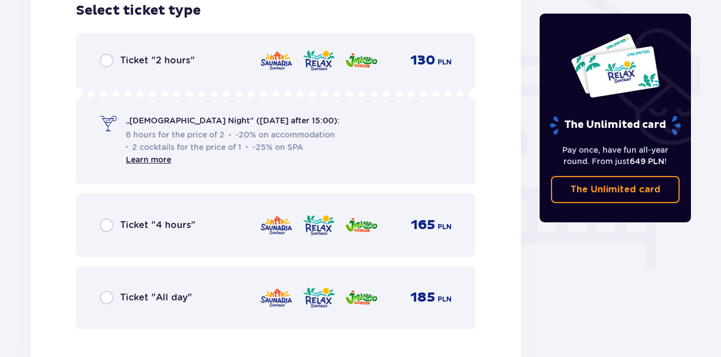
scroll to position [952, 0]
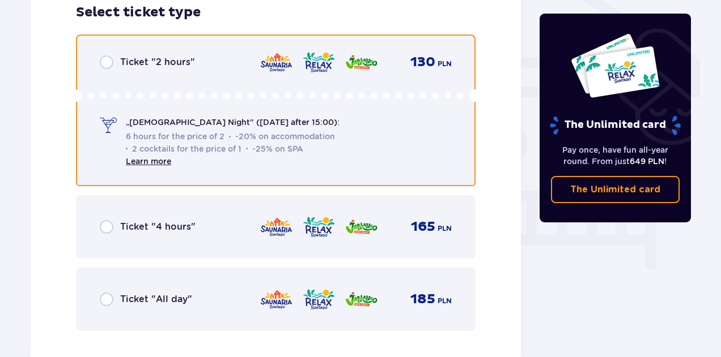
click at [106, 58] on input "radio" at bounding box center [107, 63] width 14 height 14
radio input "true"
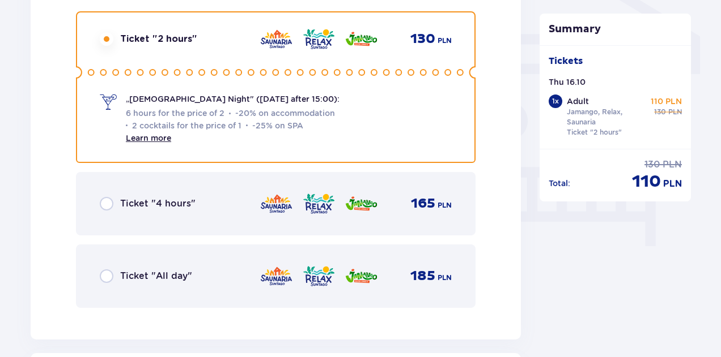
scroll to position [971, 0]
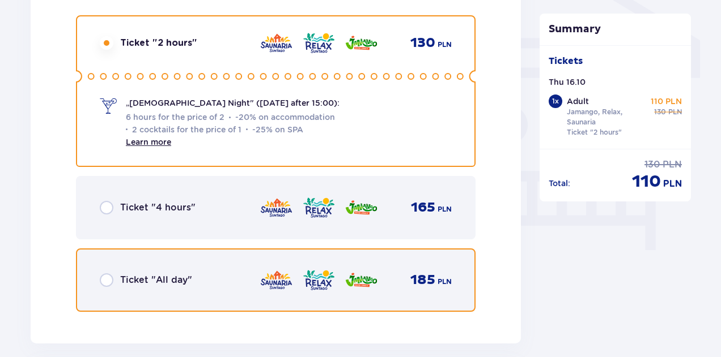
click at [106, 279] on input "radio" at bounding box center [107, 281] width 14 height 14
radio input "true"
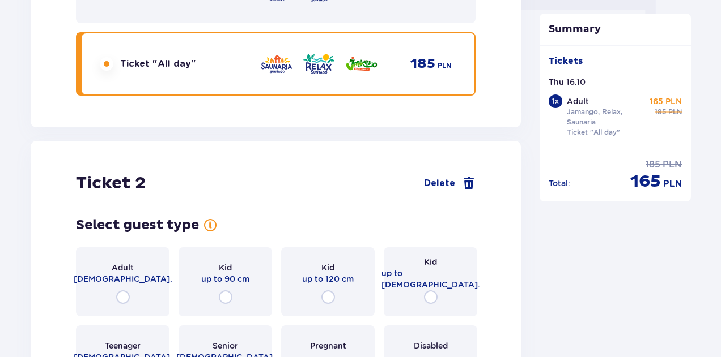
scroll to position [1164, 0]
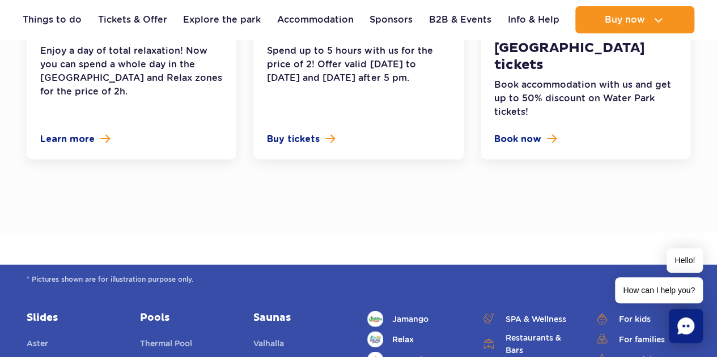
scroll to position [1360, 0]
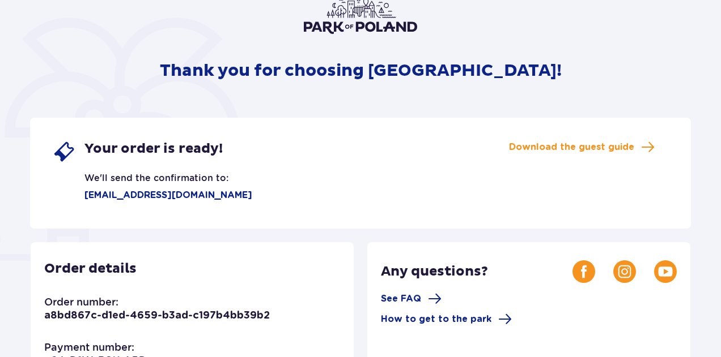
scroll to position [97, 0]
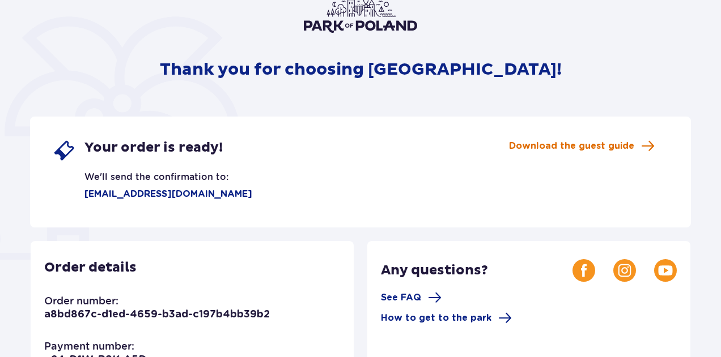
click at [578, 146] on span "Download the guest guide" at bounding box center [571, 146] width 125 height 12
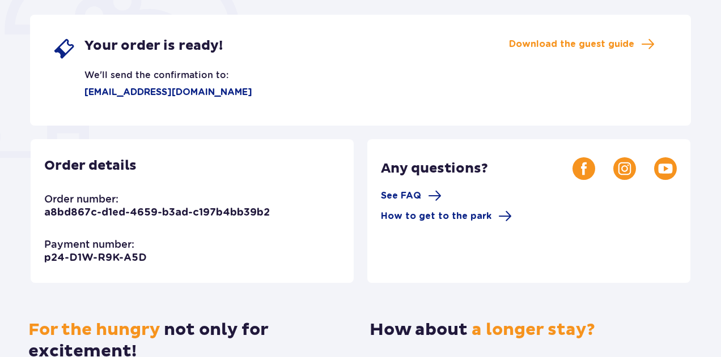
scroll to position [200, 0]
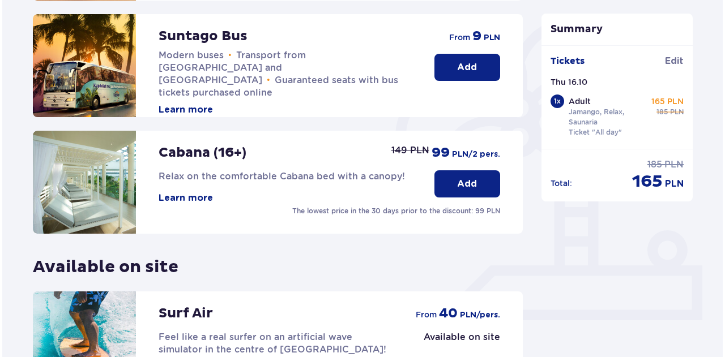
scroll to position [265, 0]
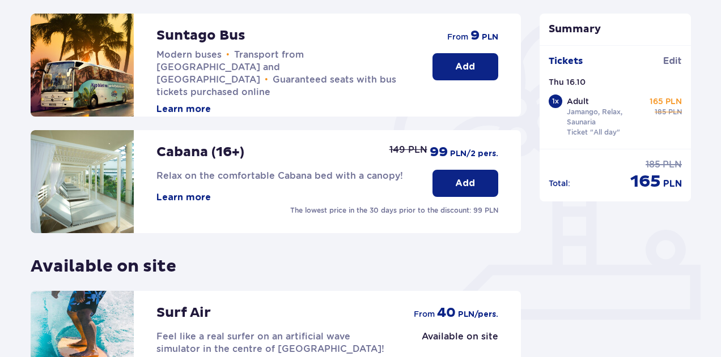
click at [196, 194] on button "Learn more" at bounding box center [183, 197] width 54 height 12
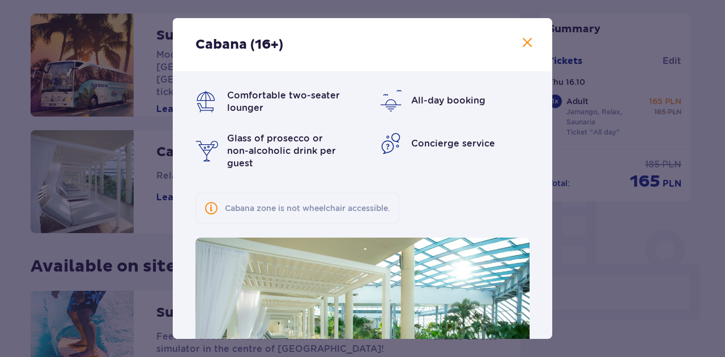
click at [524, 46] on span at bounding box center [528, 43] width 14 height 14
